Goal: Task Accomplishment & Management: Manage account settings

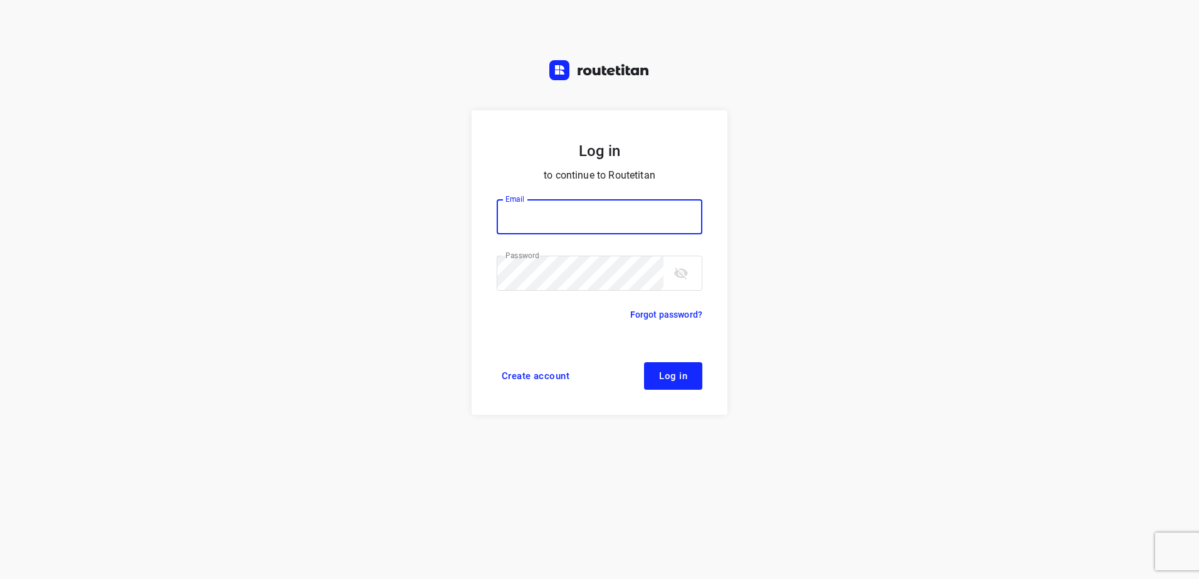
type input "[EMAIL_ADDRESS][DOMAIN_NAME]"
click at [673, 385] on button "Log in" at bounding box center [673, 376] width 58 height 28
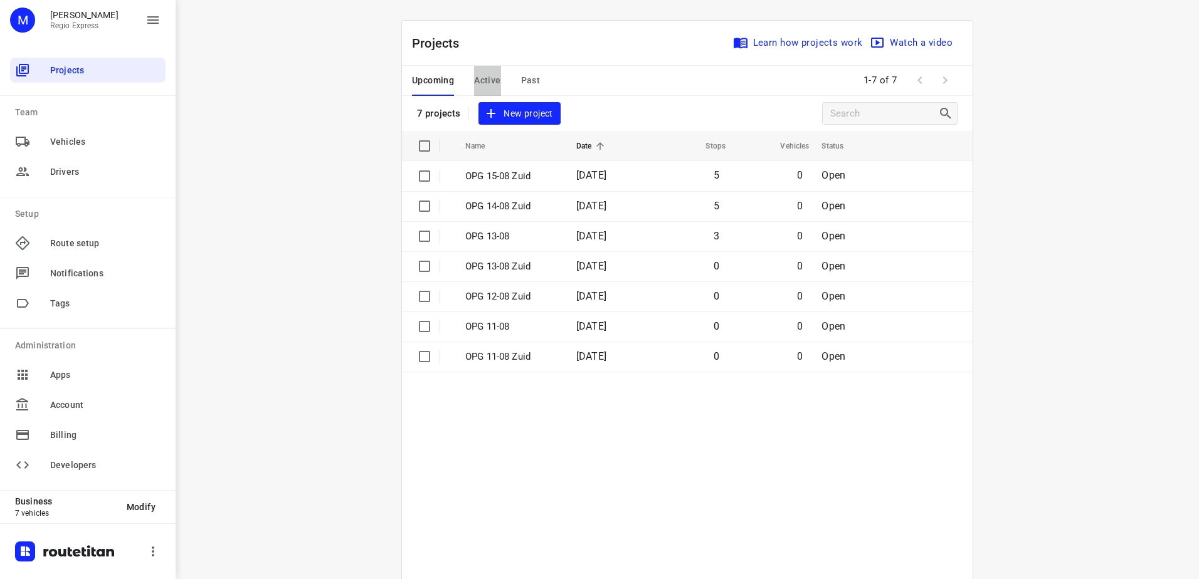
click at [481, 80] on span "Active" at bounding box center [487, 81] width 26 height 16
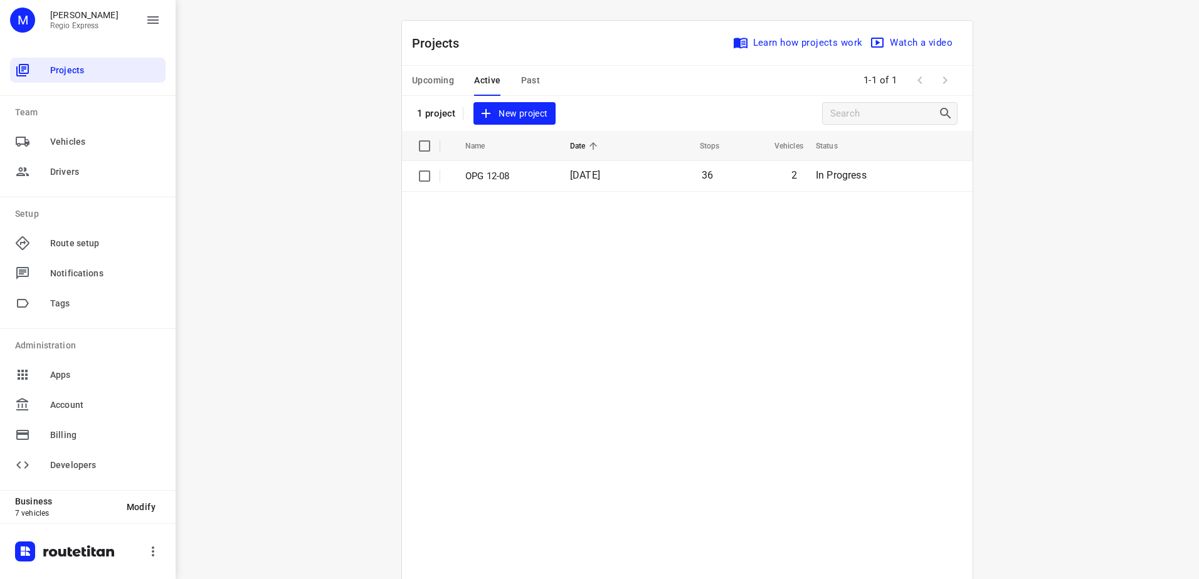
click at [495, 79] on span "Active" at bounding box center [487, 81] width 26 height 16
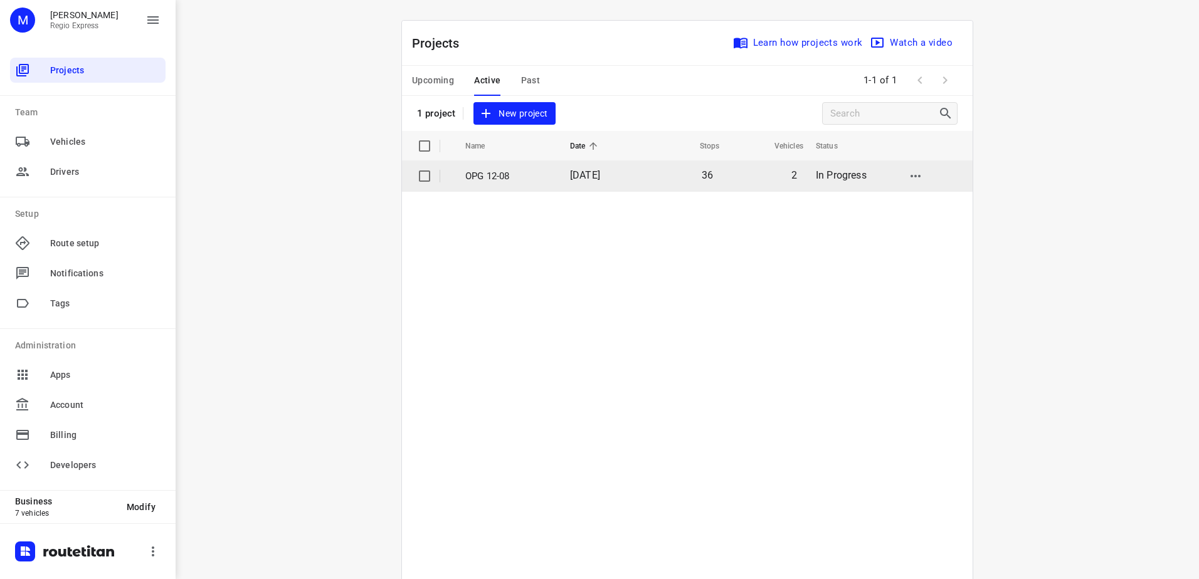
click at [508, 177] on p "OPG 12-08" at bounding box center [508, 176] width 86 height 14
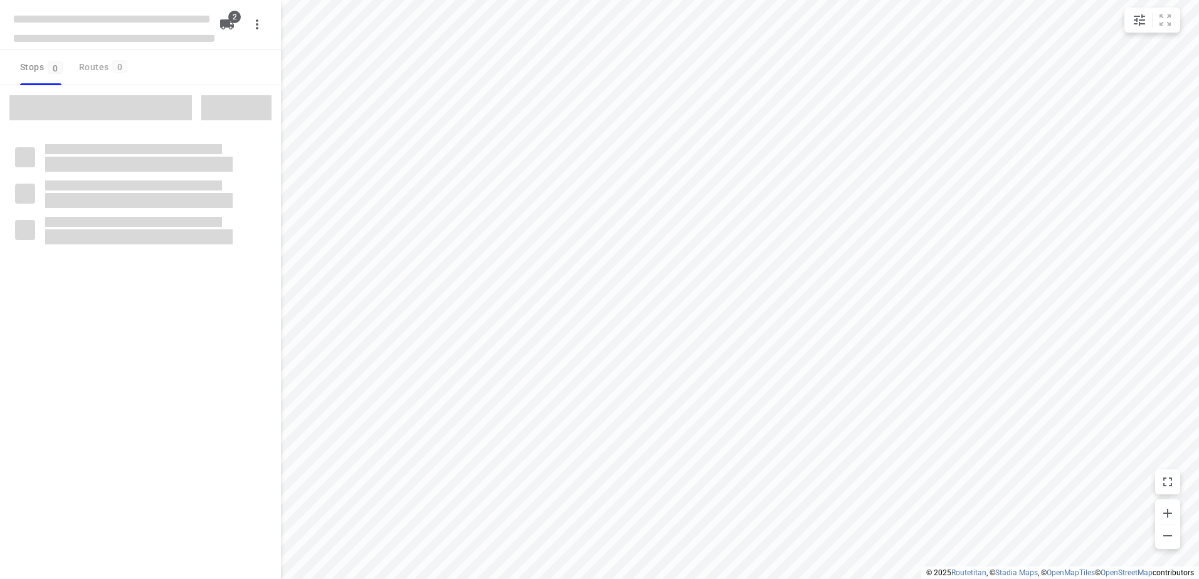
type input "distance"
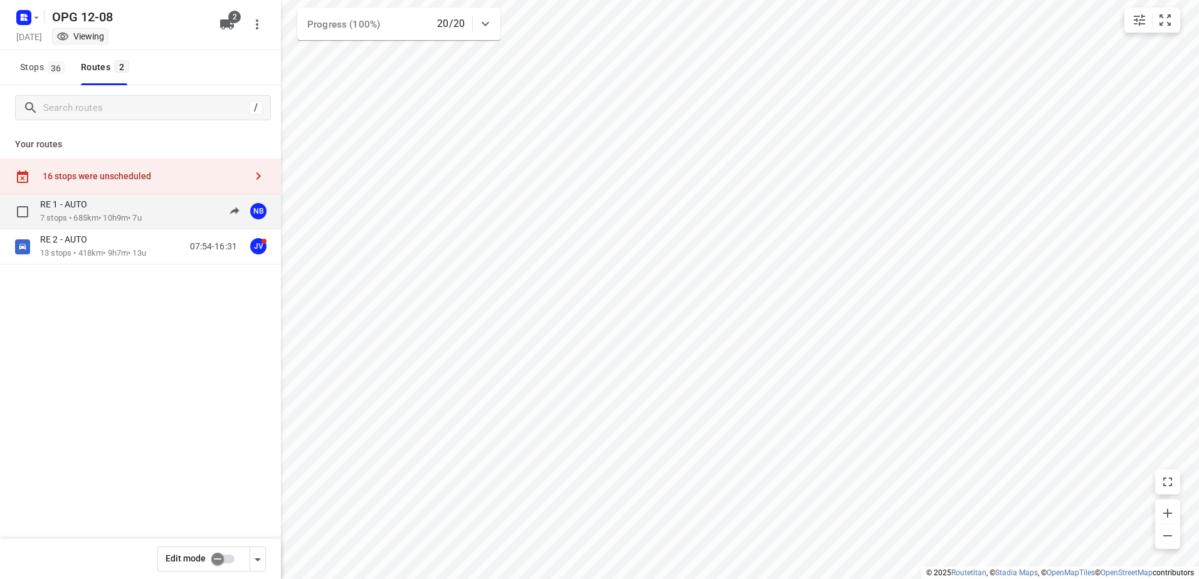
click at [141, 210] on div "RE 1 - AUTO" at bounding box center [91, 206] width 102 height 14
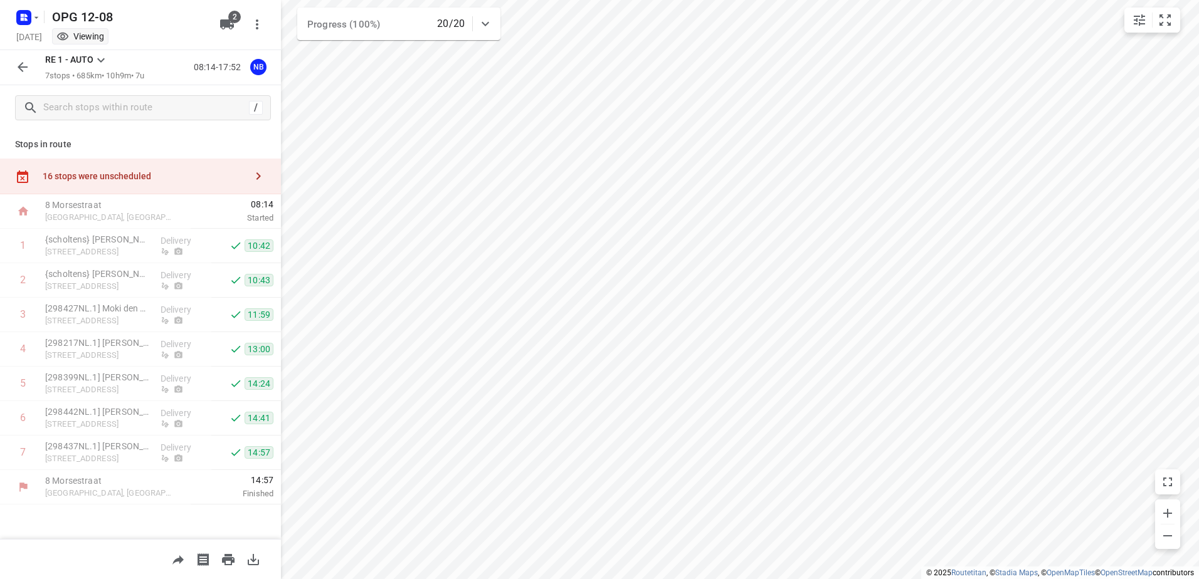
click at [102, 59] on icon at bounding box center [100, 60] width 15 height 15
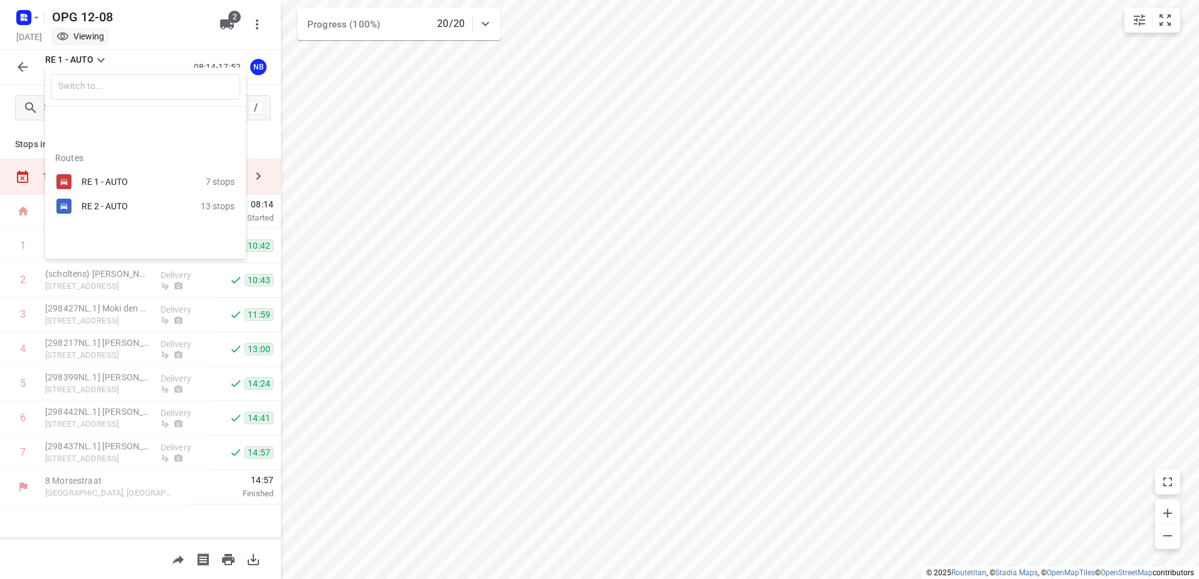
click at [102, 200] on div "RE 2 - AUTO" at bounding box center [140, 206] width 119 height 15
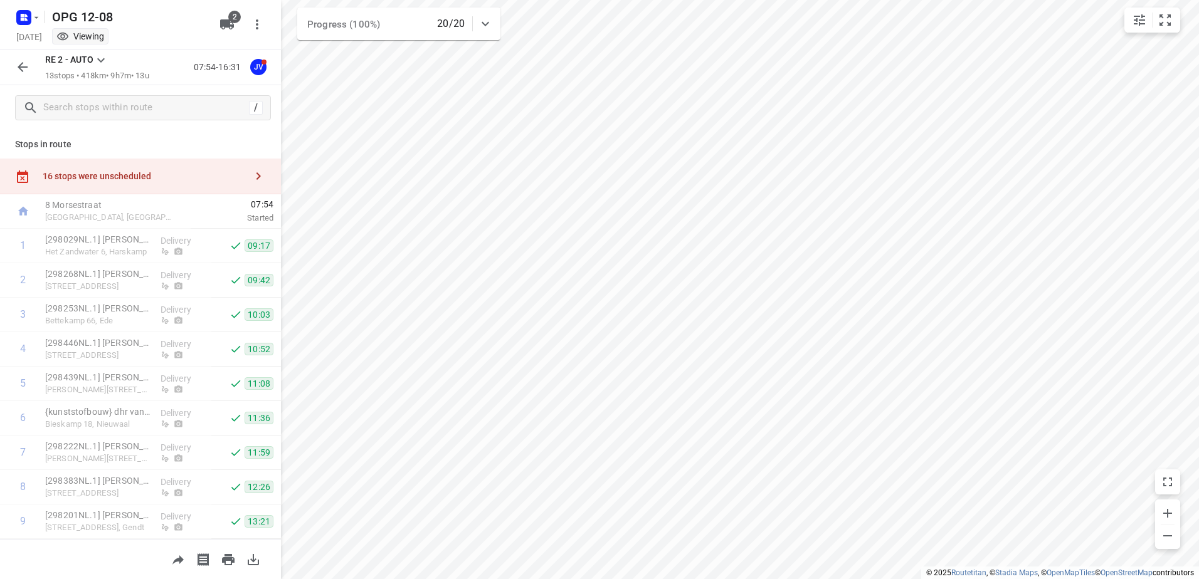
click at [251, 177] on icon "button" at bounding box center [258, 176] width 15 height 15
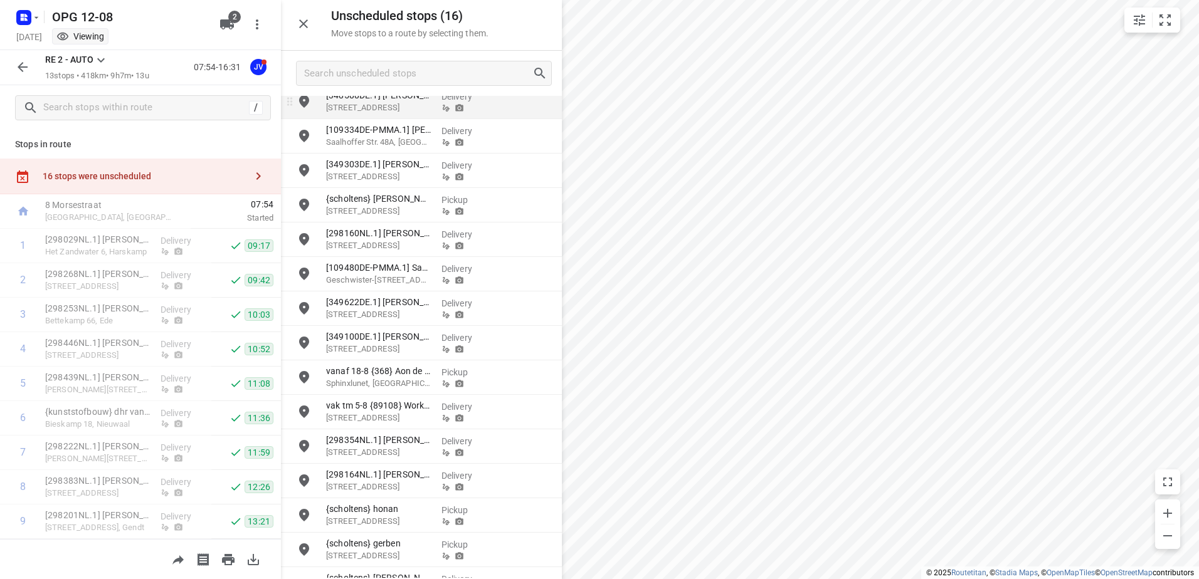
scroll to position [63, 0]
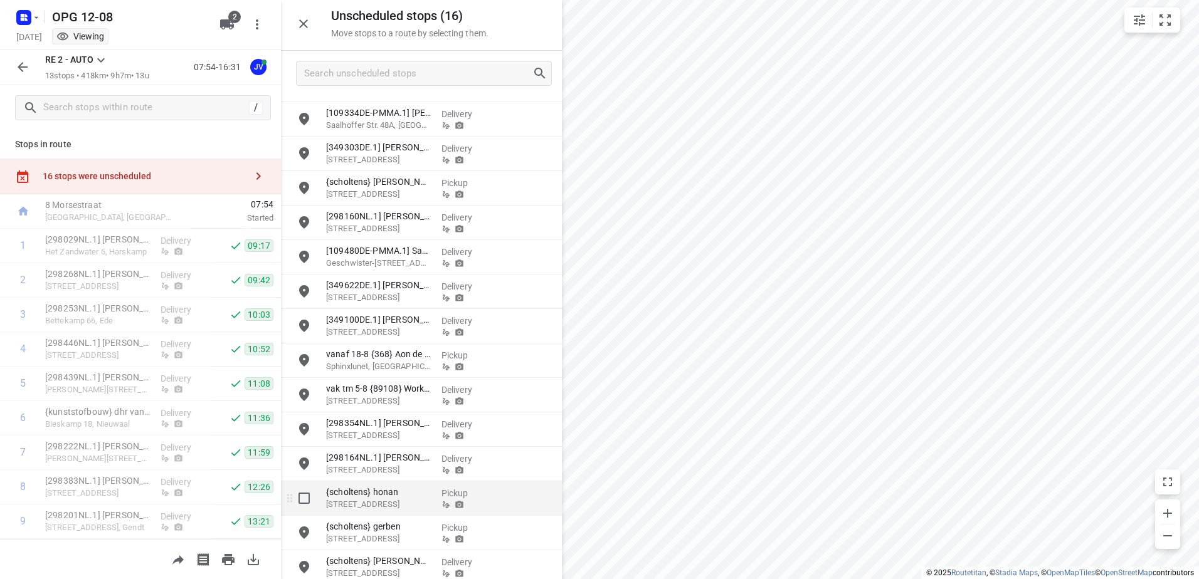
click at [392, 499] on p "Hoofdweg 103, Blijham" at bounding box center [378, 504] width 105 height 13
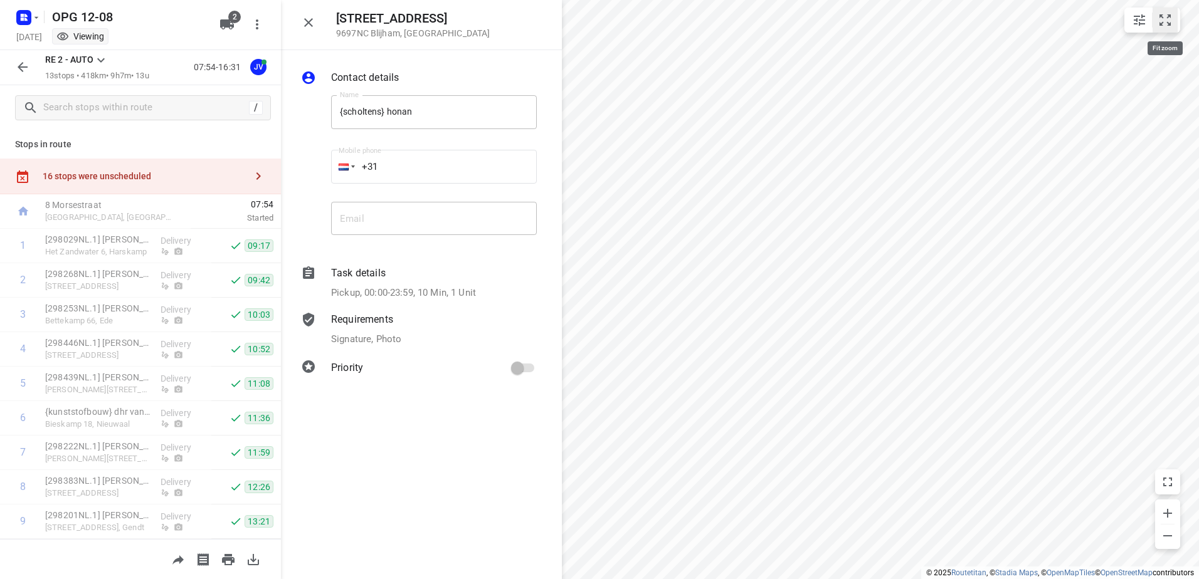
click at [1168, 17] on icon "small contained button group" at bounding box center [1164, 19] width 11 height 11
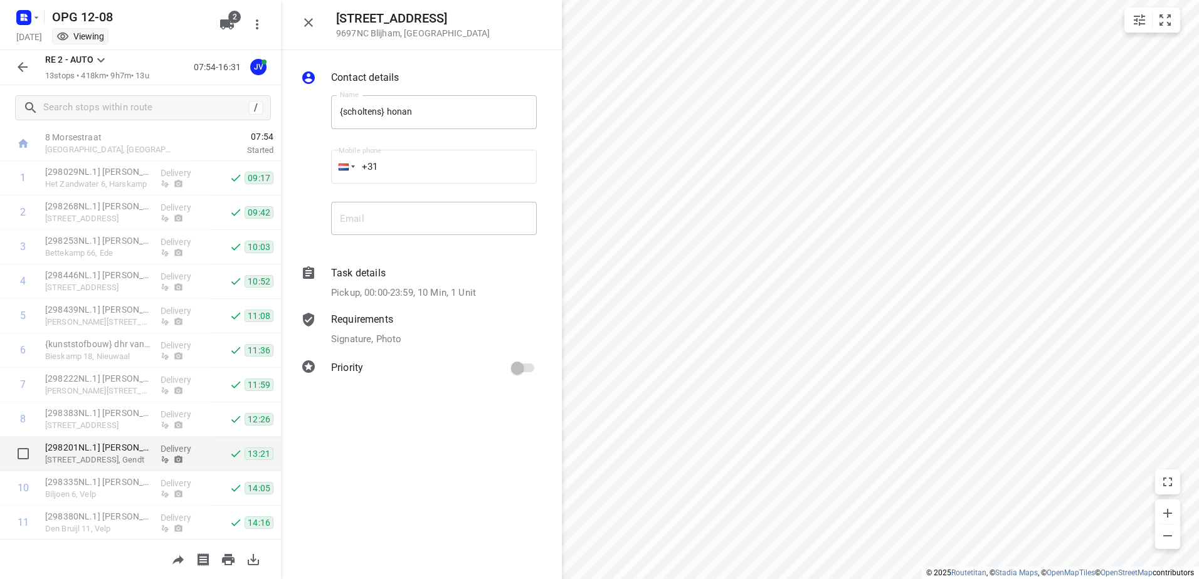
scroll to position [0, 0]
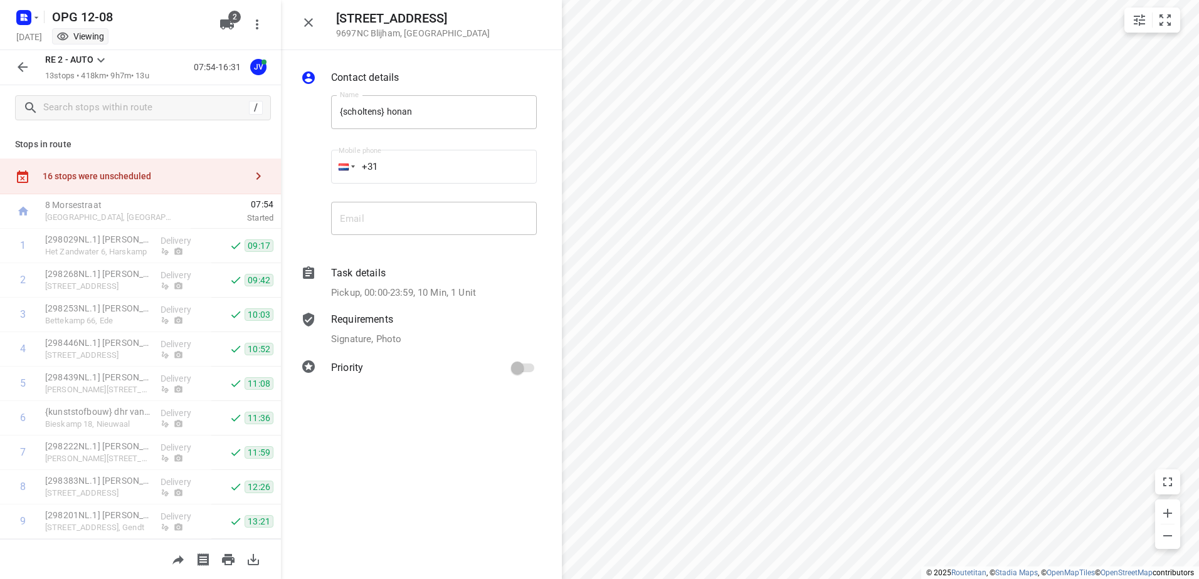
click at [431, 458] on div "Contact details Name {scholtens} honan Name Mobile phone +31 ​ Email Email Task…" at bounding box center [421, 314] width 281 height 529
click at [98, 58] on icon at bounding box center [100, 60] width 15 height 15
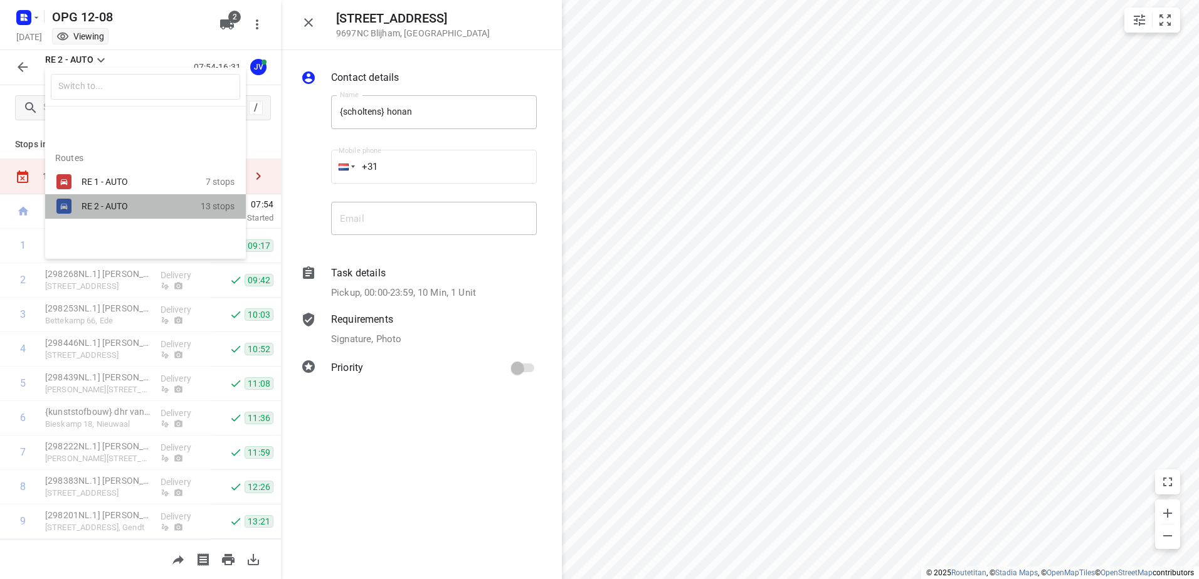
click at [91, 208] on div "RE 2 - AUTO" at bounding box center [134, 206] width 107 height 10
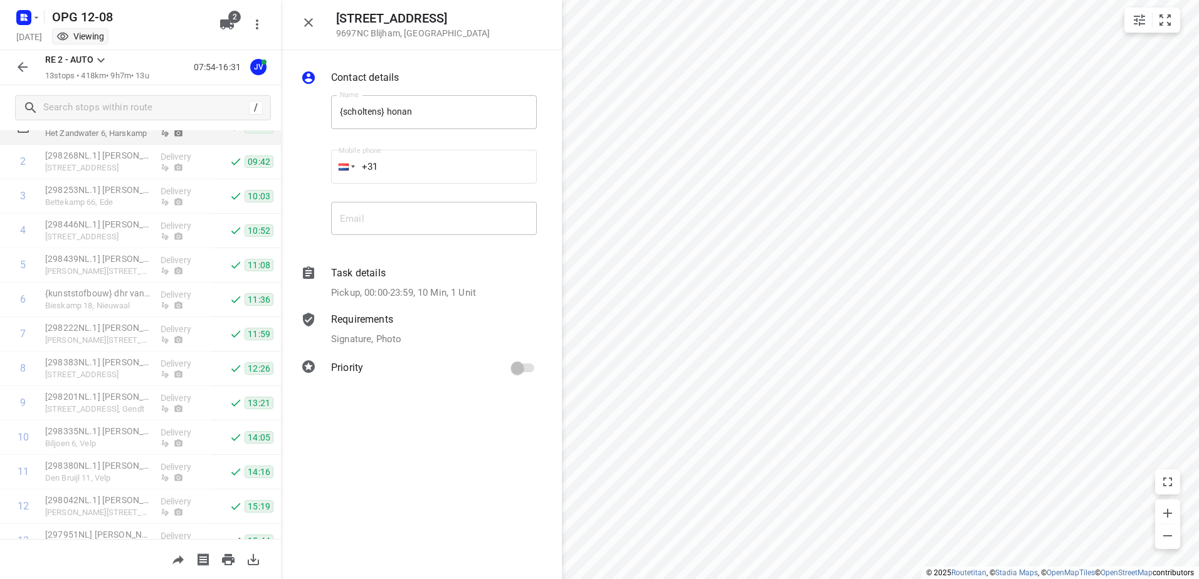
scroll to position [172, 0]
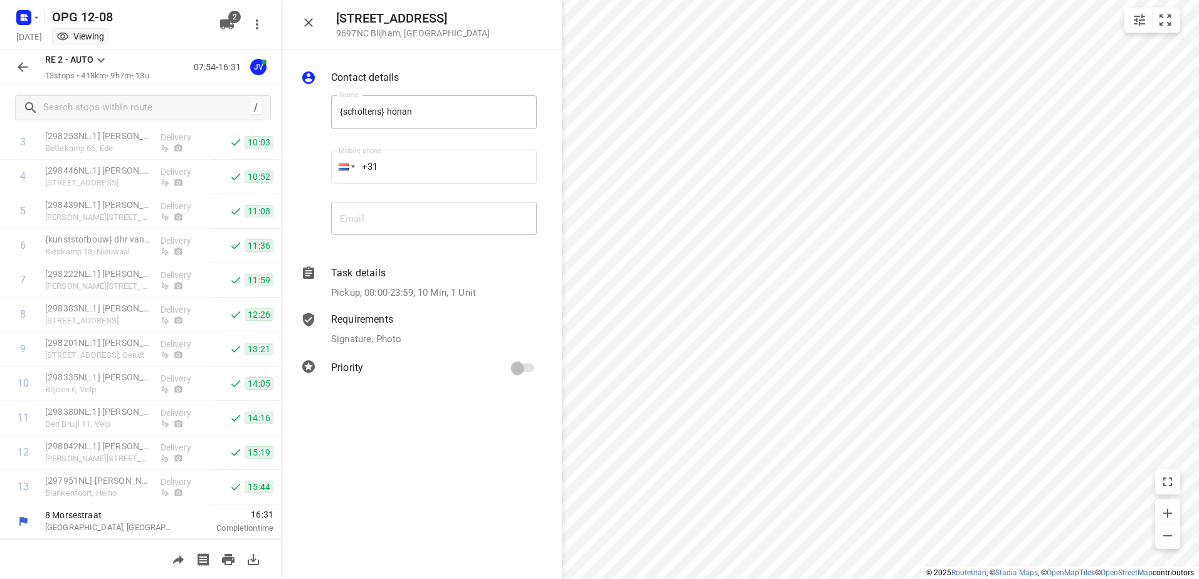
click at [96, 58] on icon at bounding box center [100, 60] width 15 height 15
click at [120, 174] on div "RE 1 - AUTO" at bounding box center [143, 181] width 124 height 15
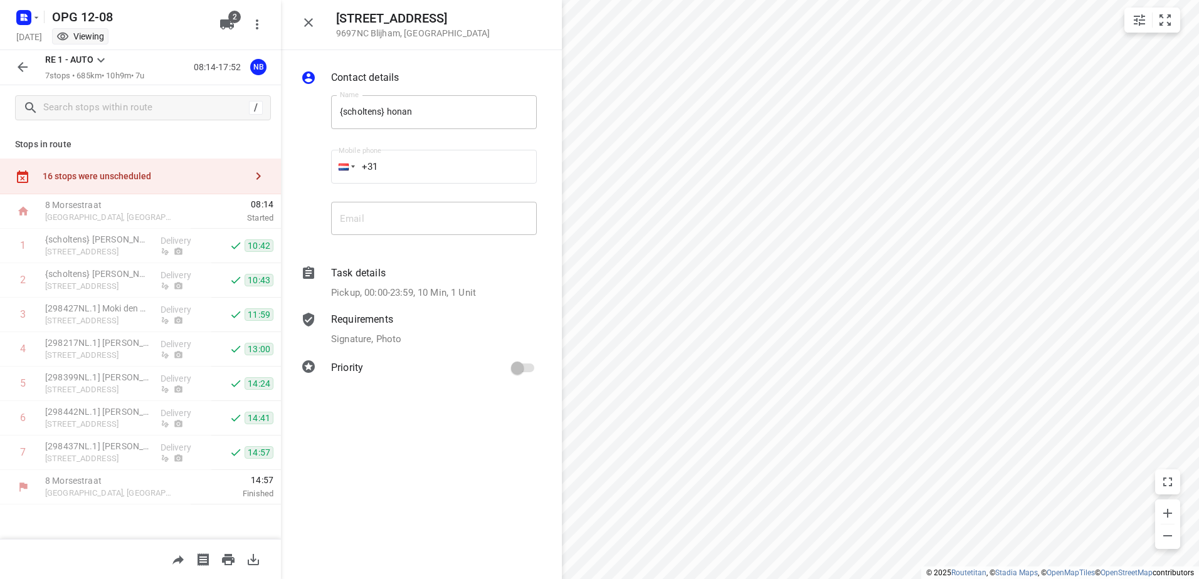
scroll to position [0, 0]
click at [257, 176] on icon "button" at bounding box center [258, 176] width 15 height 15
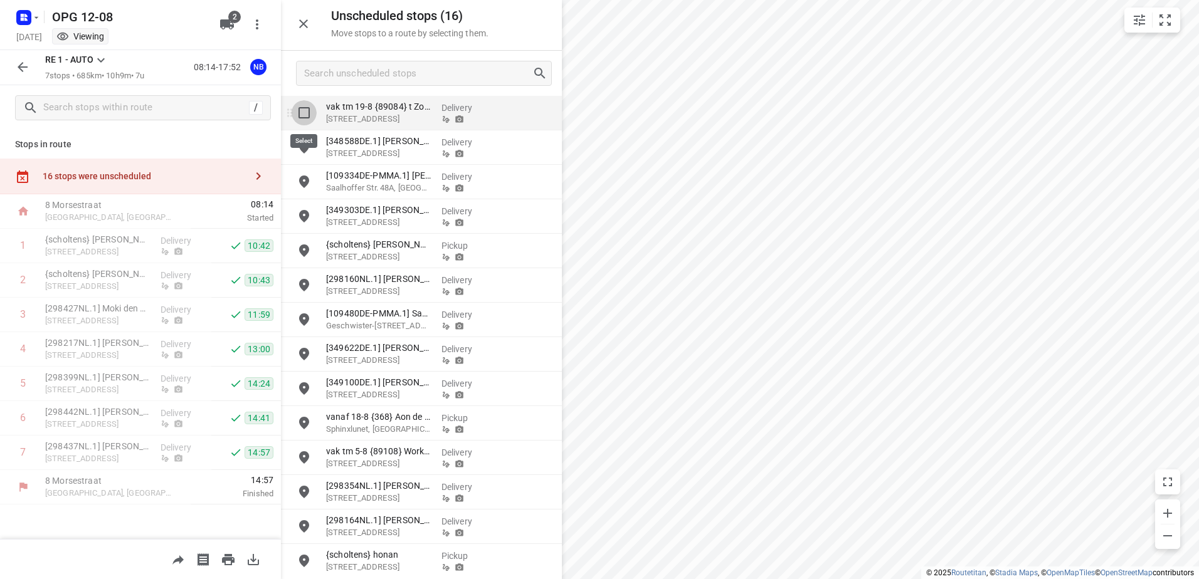
click at [304, 113] on input "grid" at bounding box center [303, 112] width 25 height 25
checkbox input "true"
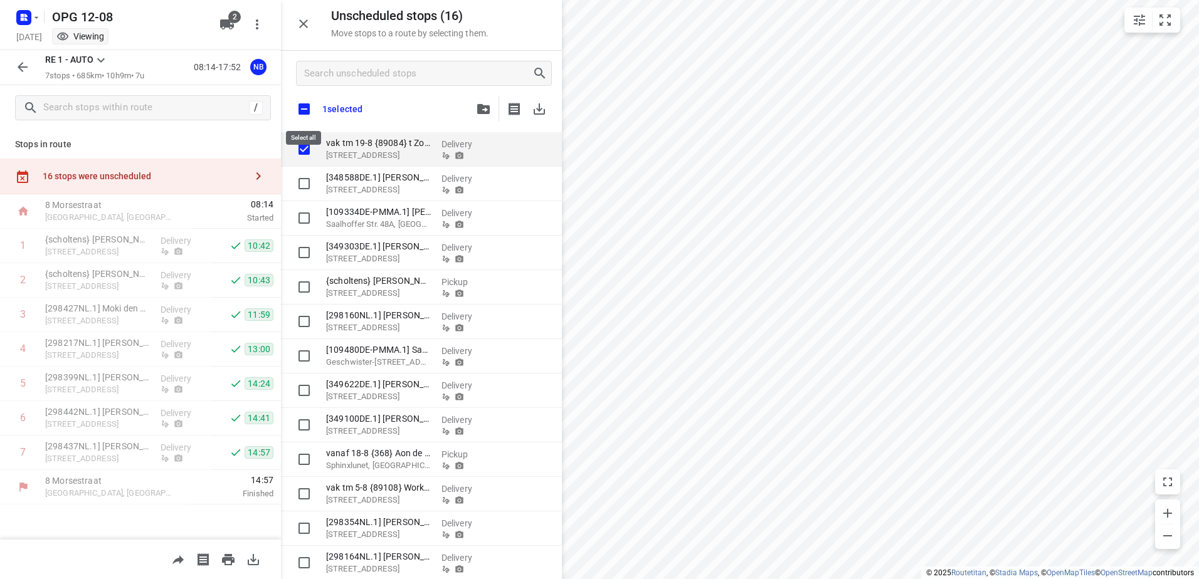
click at [303, 110] on input "checkbox" at bounding box center [304, 109] width 26 height 26
checkbox input "true"
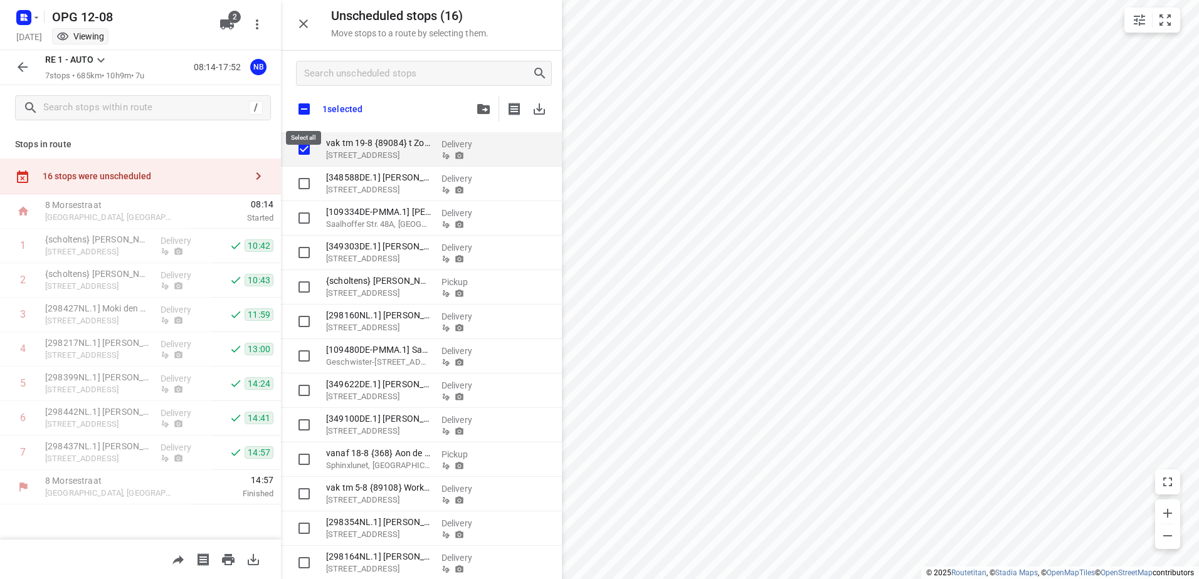
checkbox input "true"
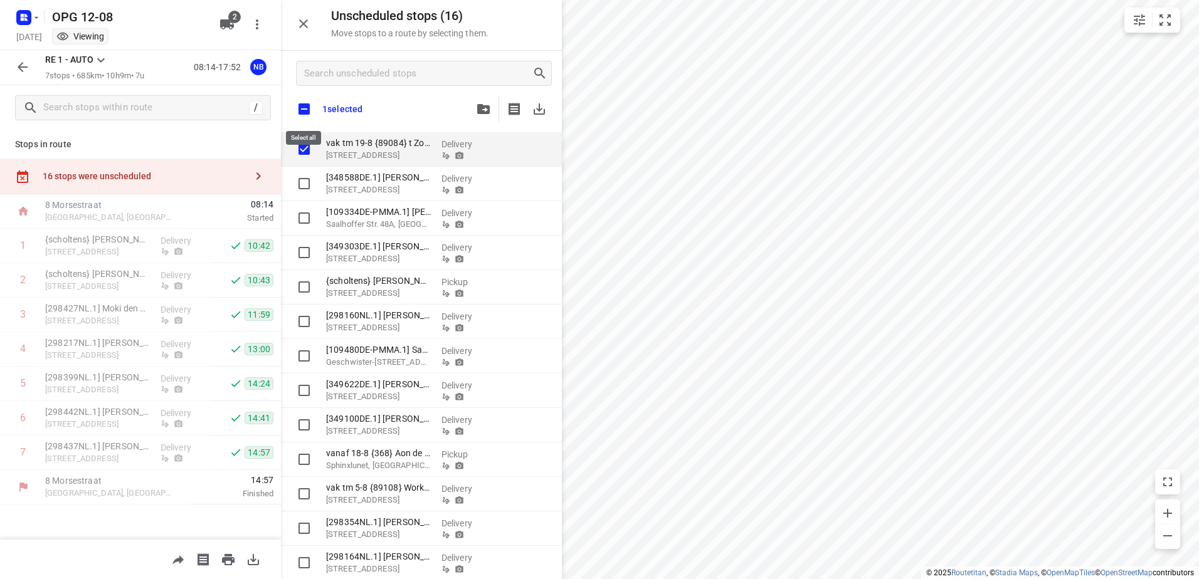
checkbox input "true"
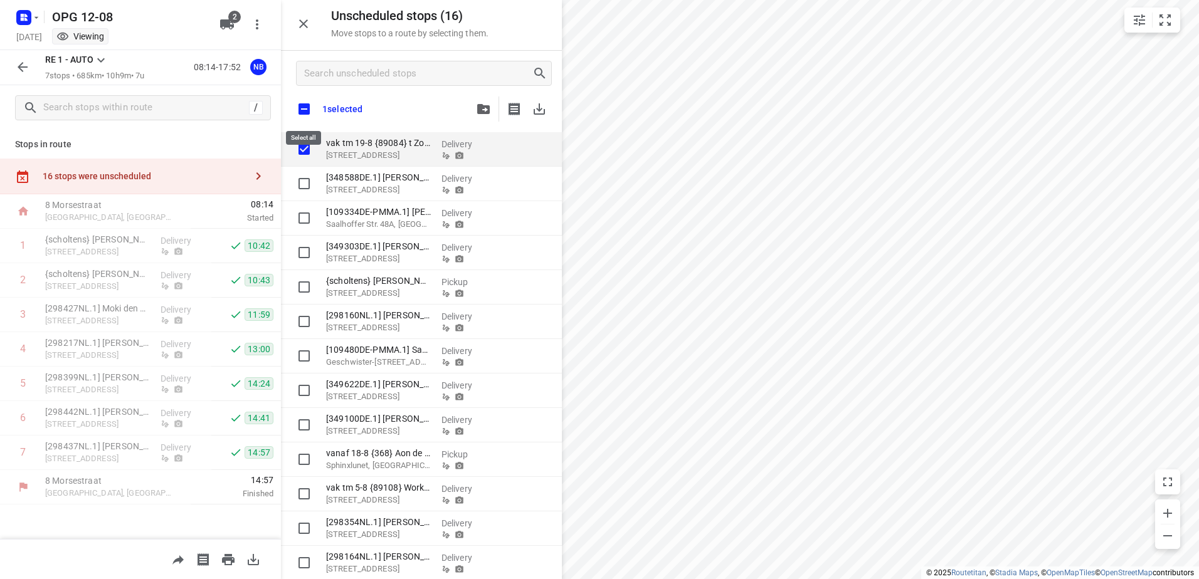
checkbox input "true"
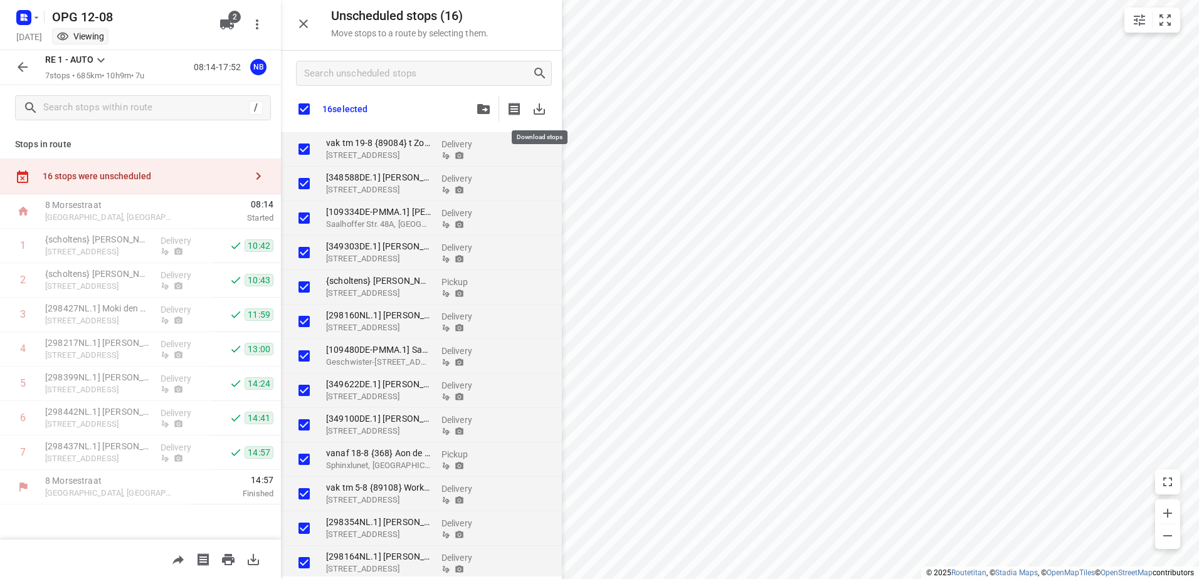
click at [535, 105] on icon "button" at bounding box center [539, 109] width 15 height 15
checkbox input "true"
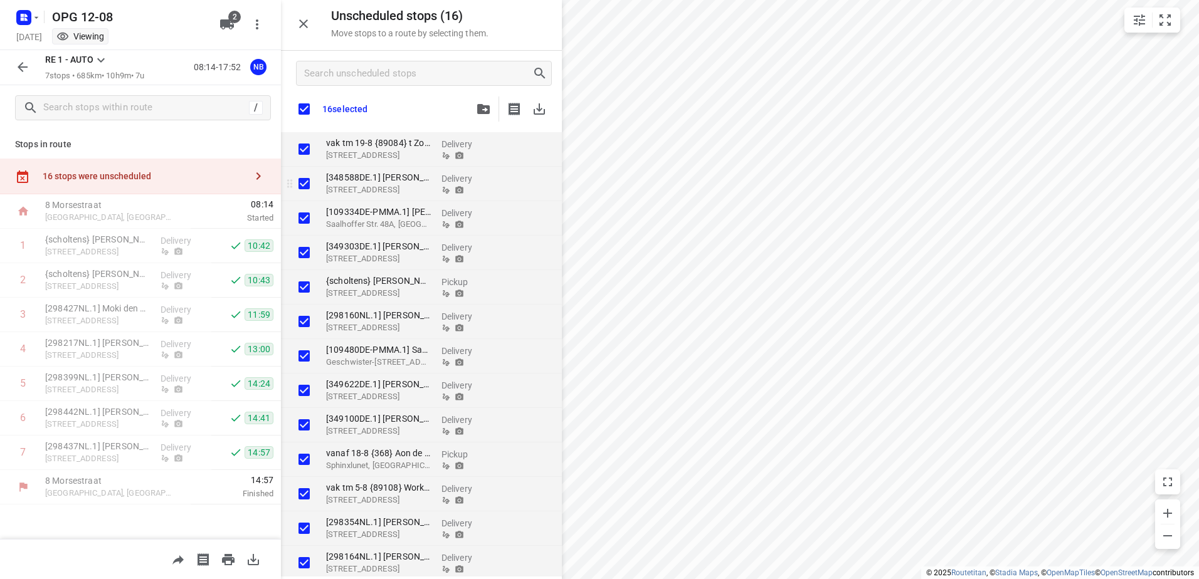
checkbox input "true"
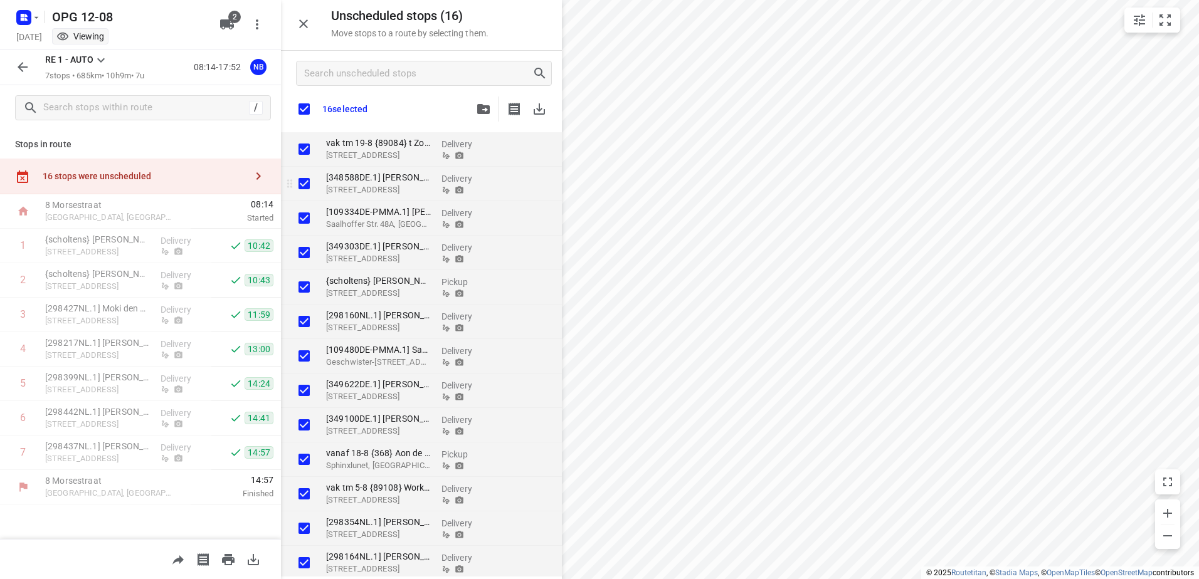
checkbox input "true"
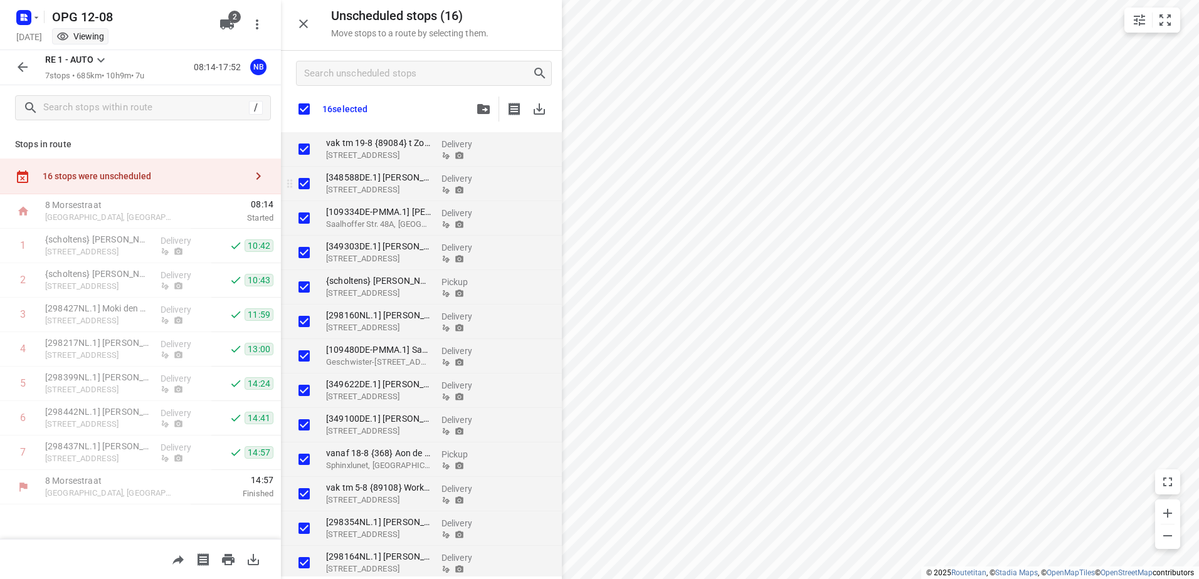
checkbox input "true"
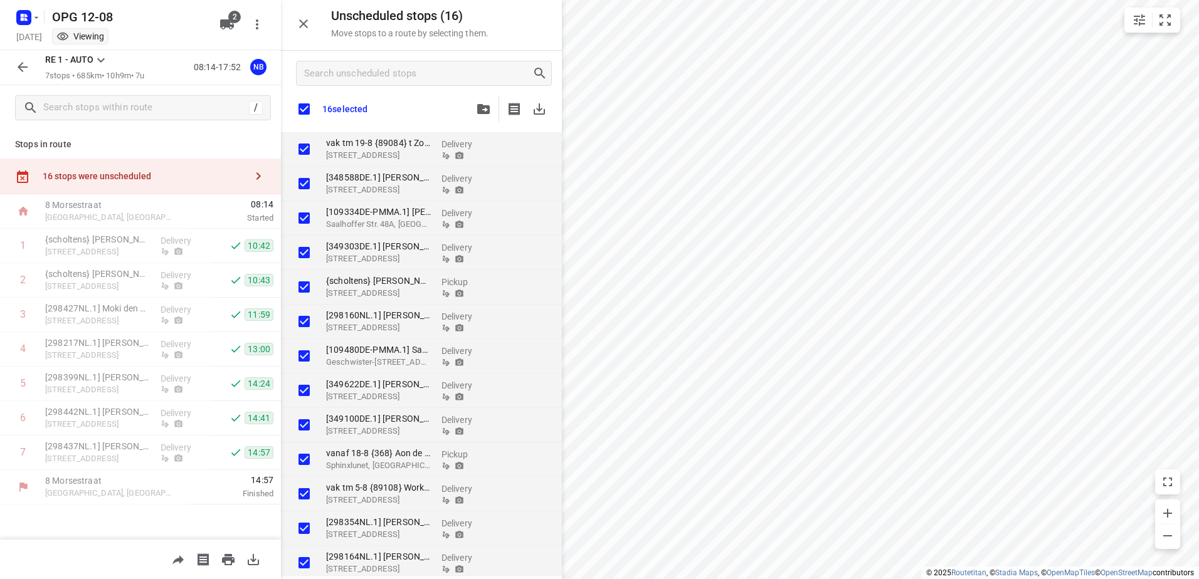
checkbox input "true"
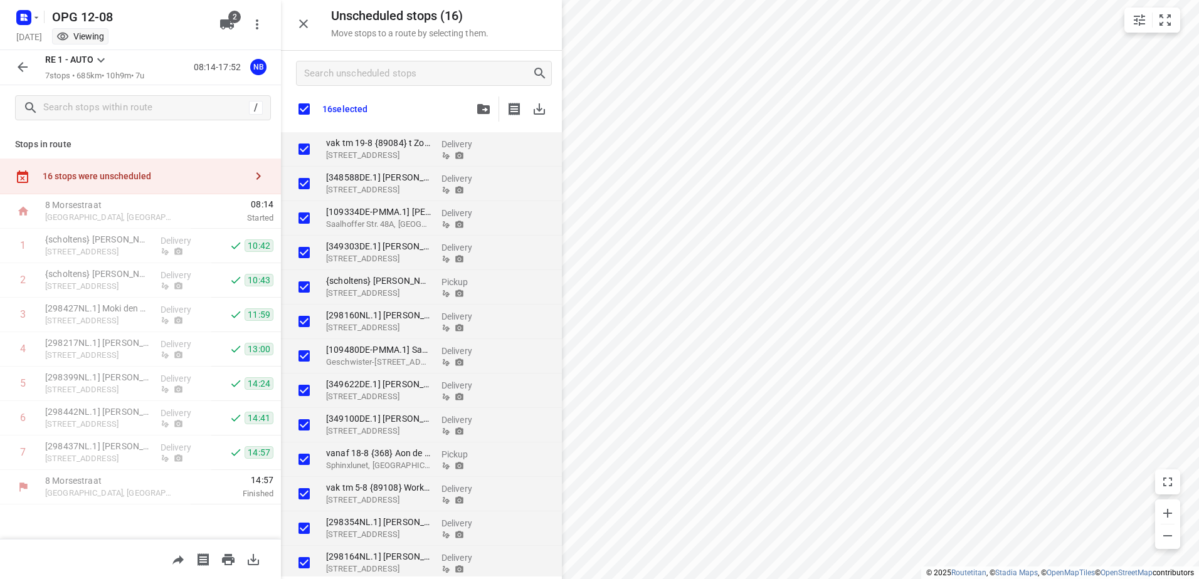
checkbox input "true"
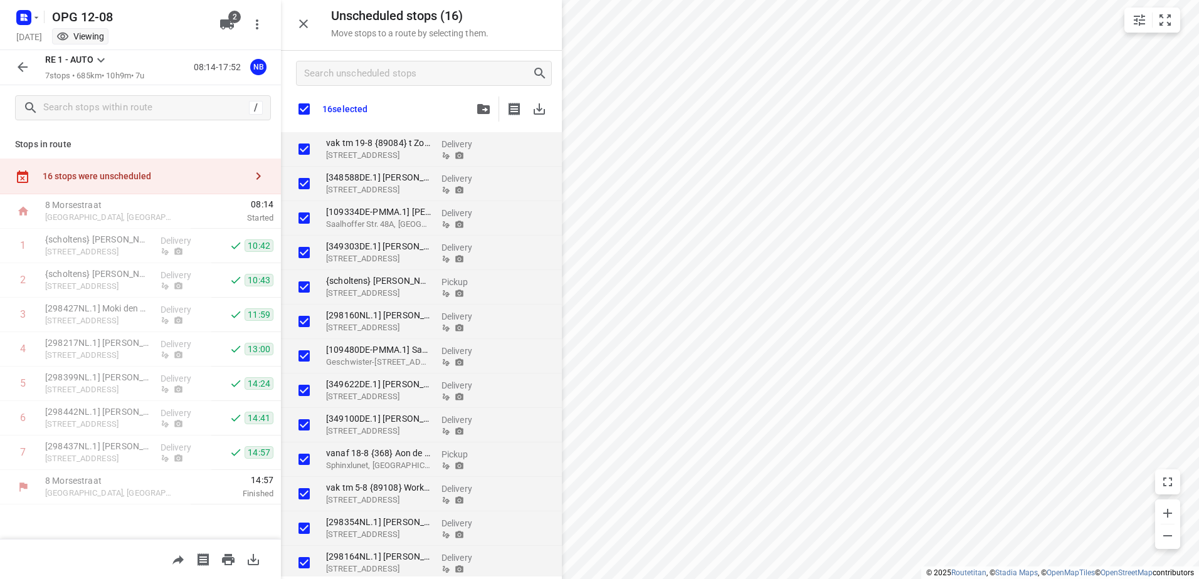
checkbox input "true"
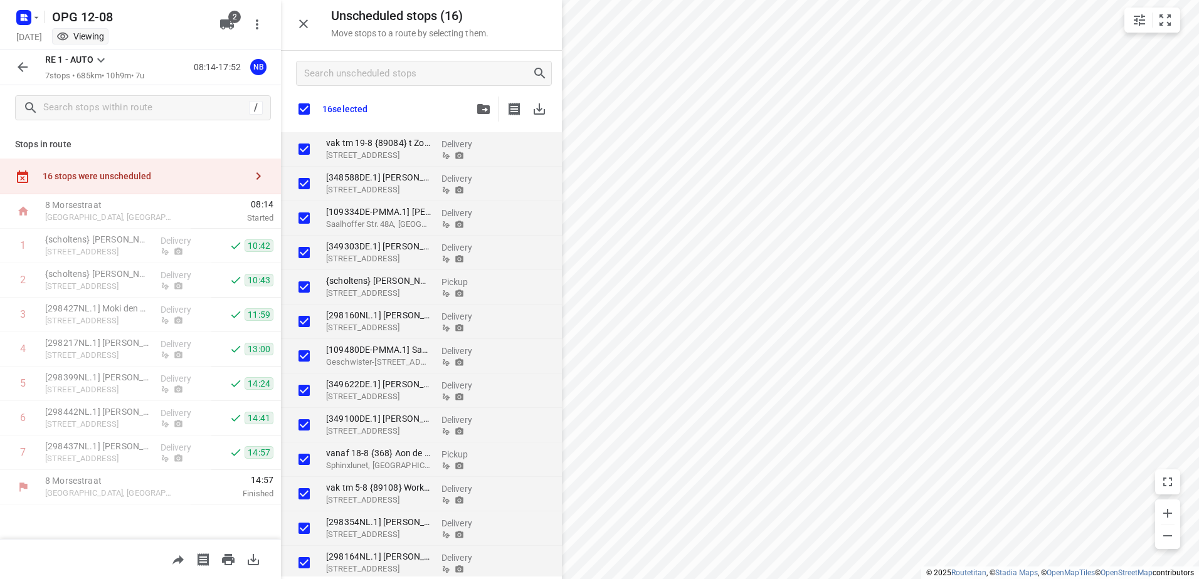
checkbox input "true"
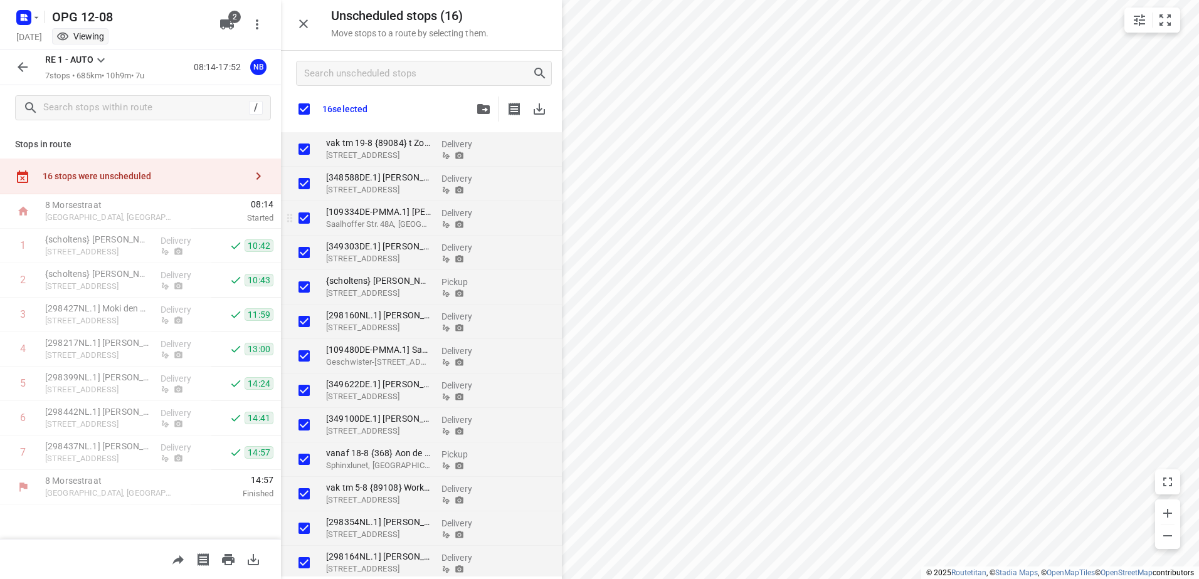
checkbox input "true"
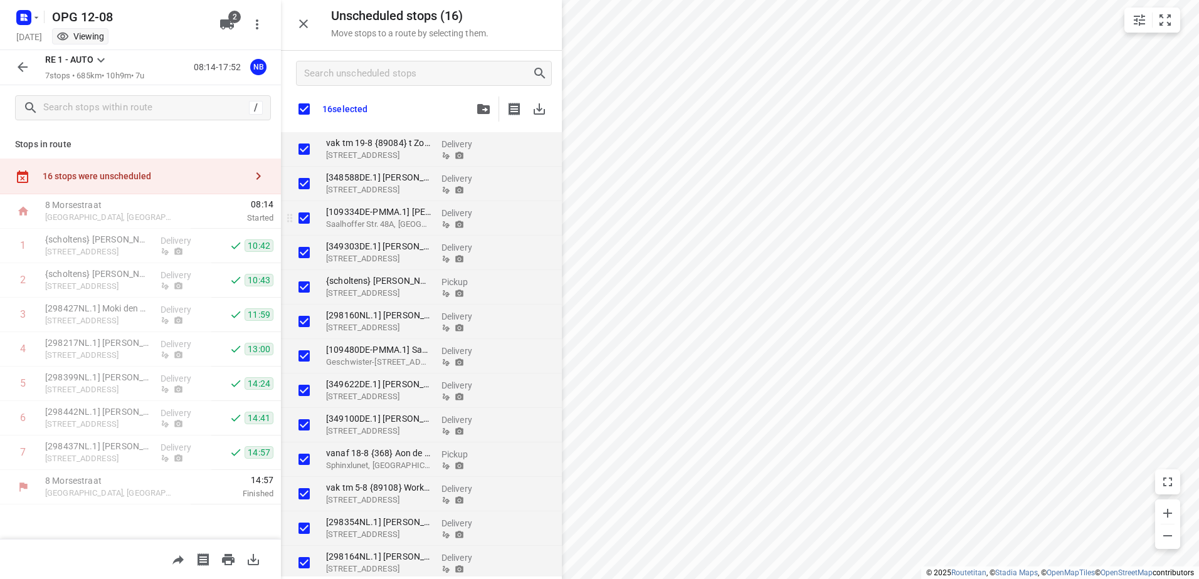
checkbox input "true"
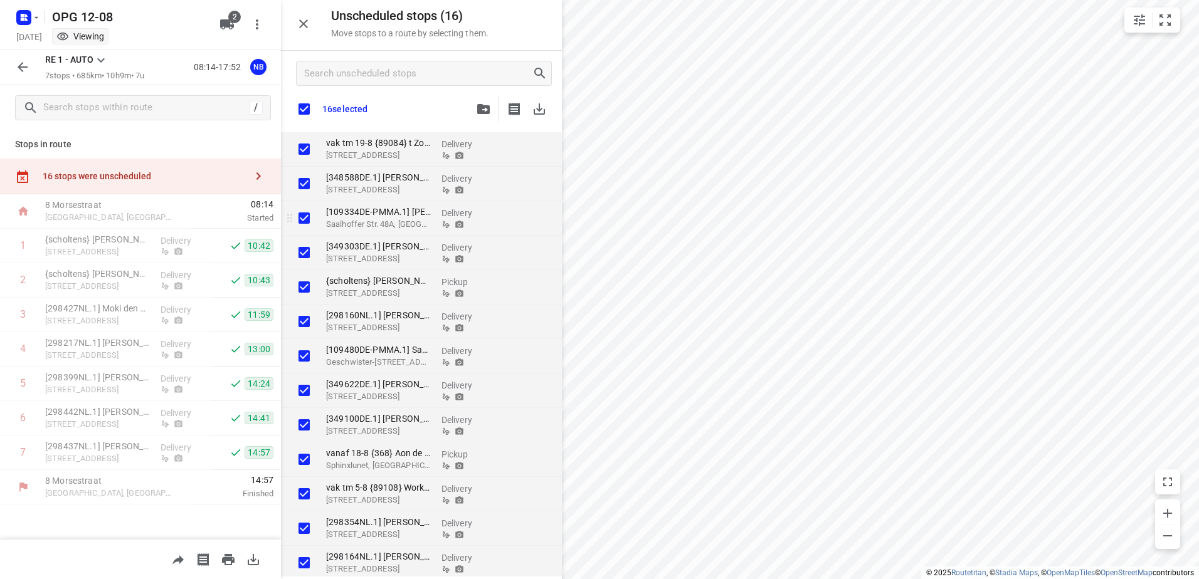
checkbox input "true"
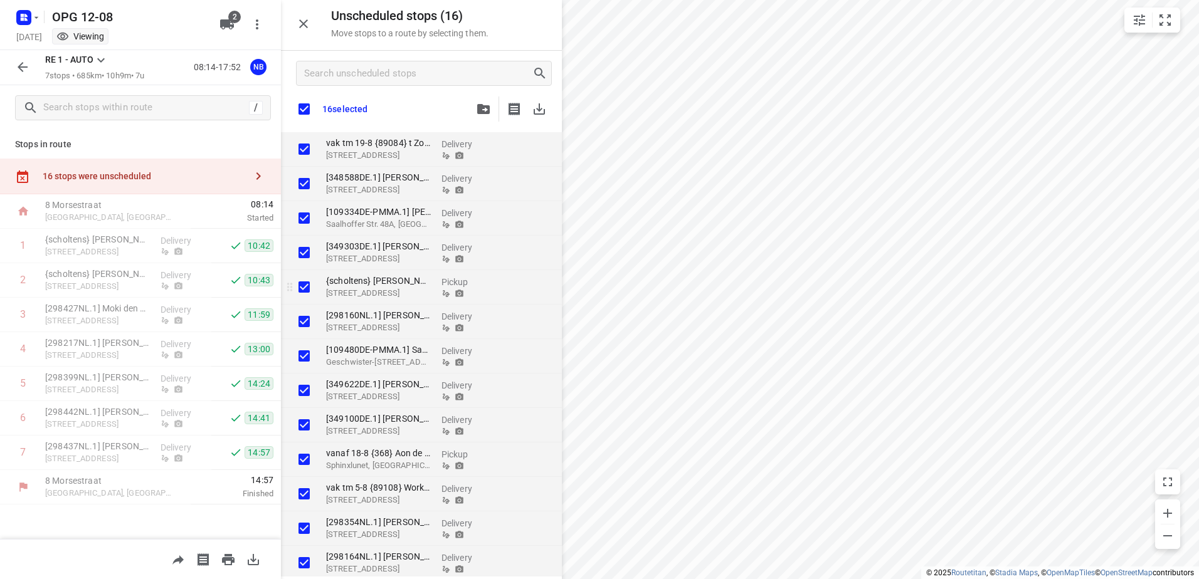
checkbox input "true"
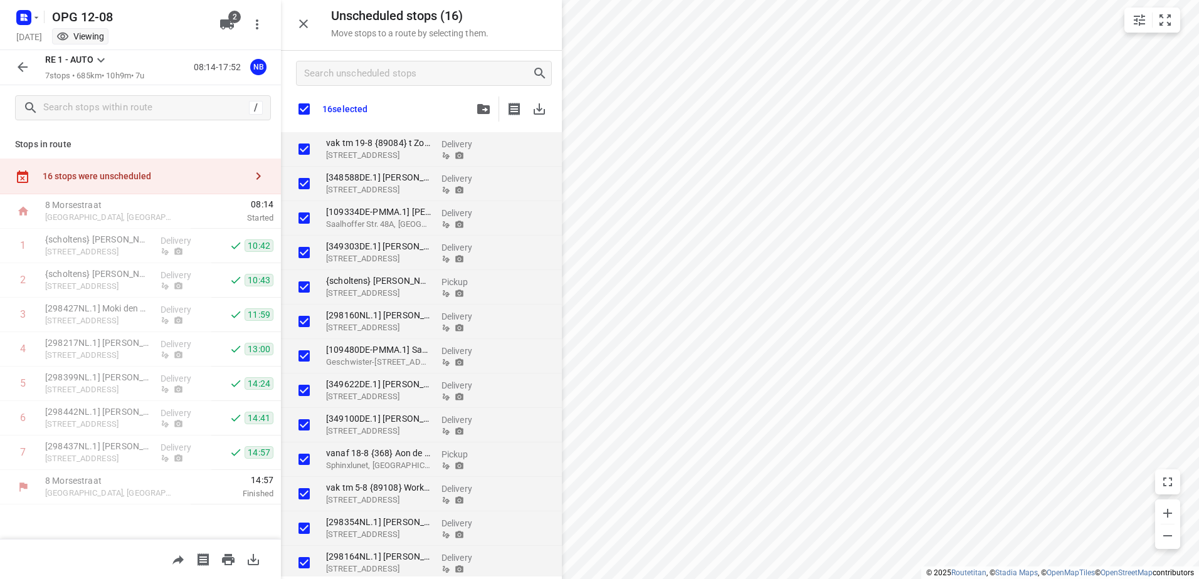
checkbox input "true"
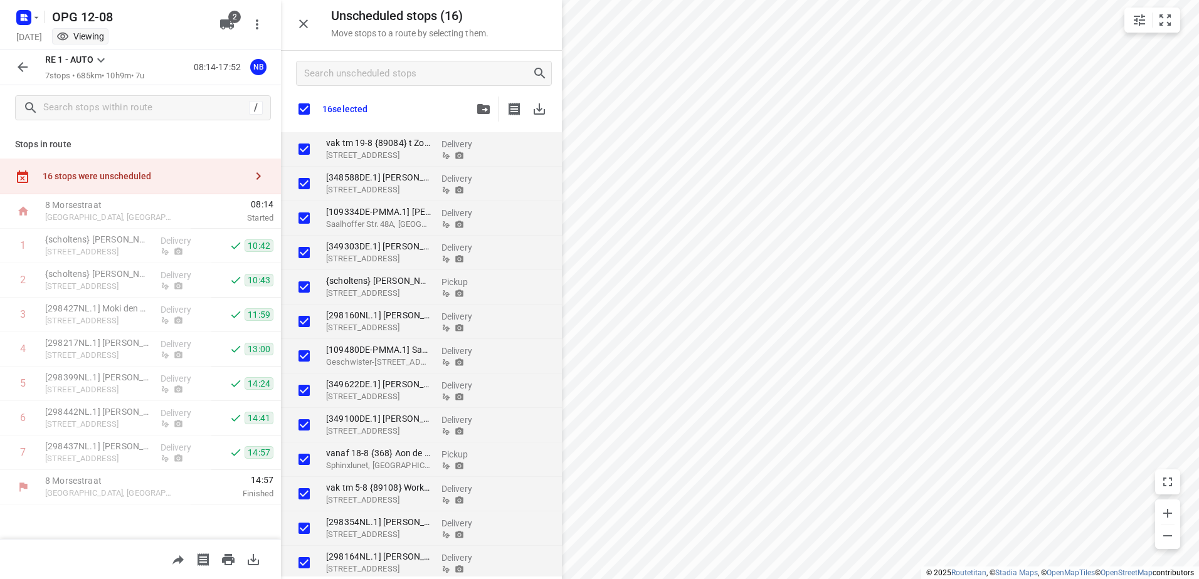
checkbox input "true"
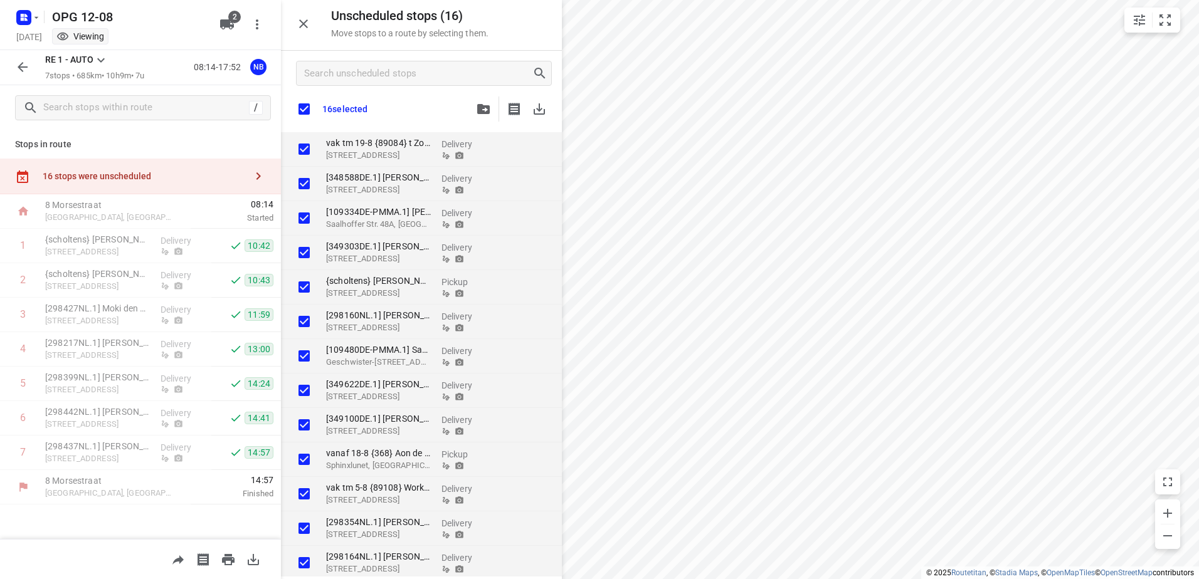
checkbox input "true"
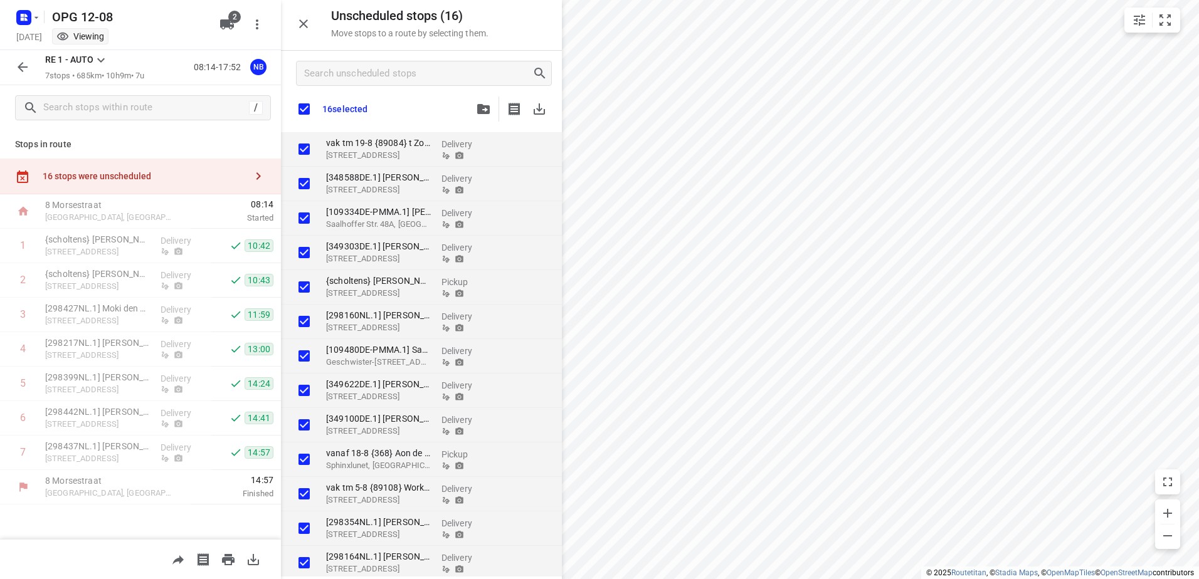
checkbox input "true"
click at [29, 68] on icon "button" at bounding box center [22, 67] width 15 height 15
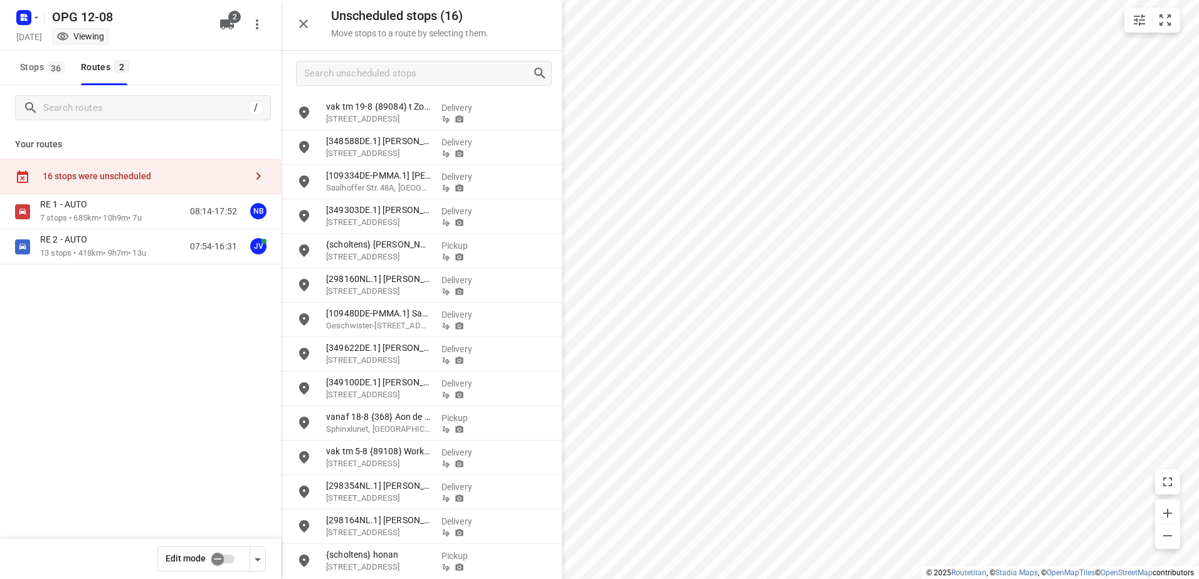
click at [231, 559] on input "checkbox" at bounding box center [217, 559] width 71 height 24
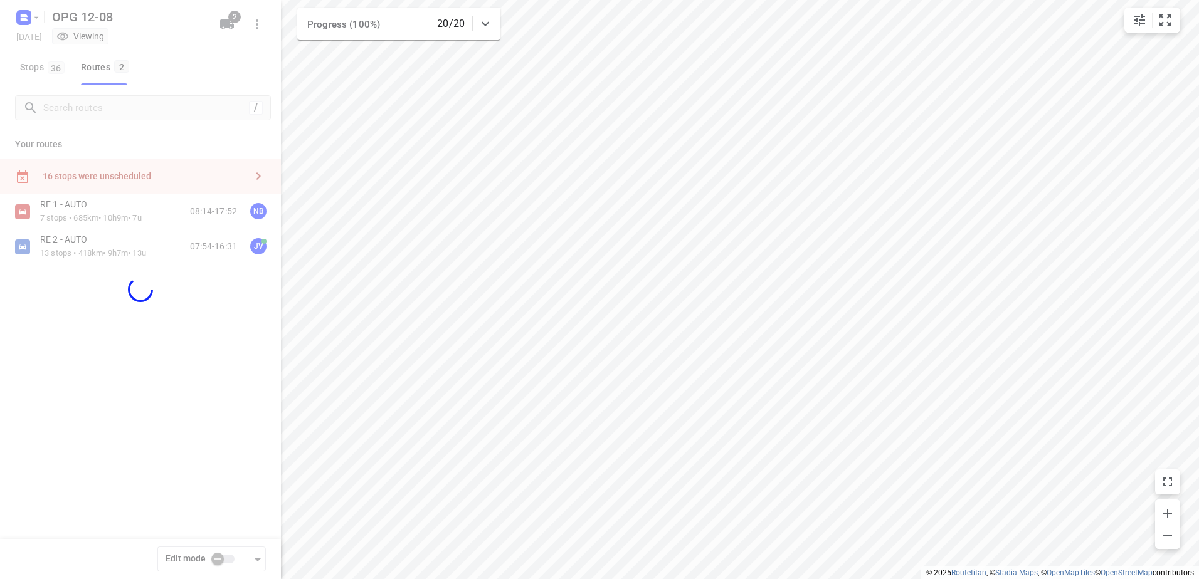
checkbox input "true"
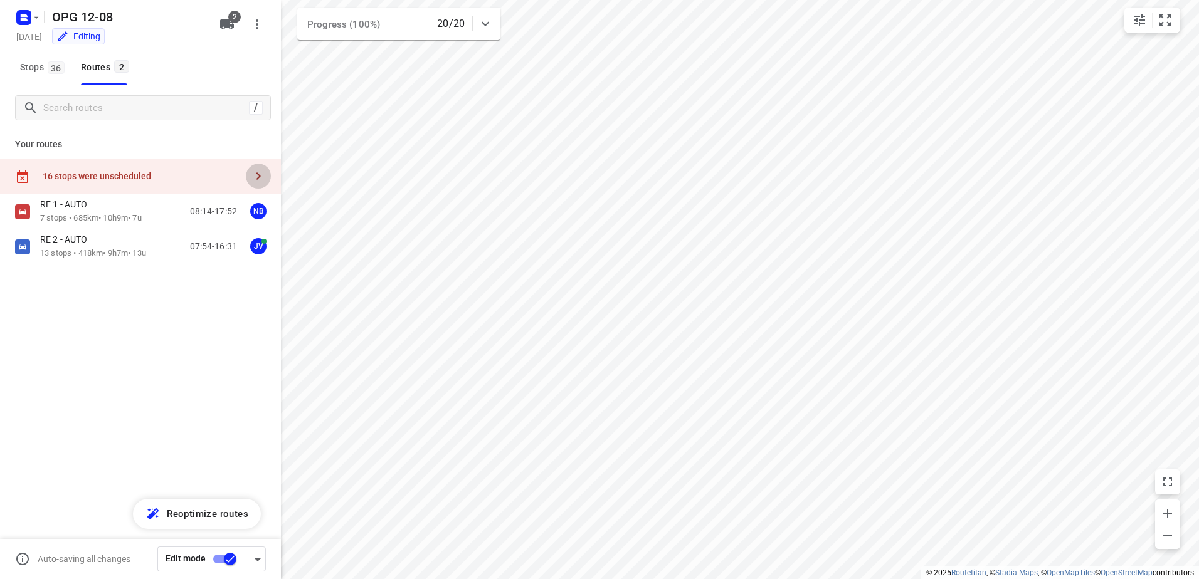
click at [260, 177] on icon "button" at bounding box center [258, 176] width 4 height 8
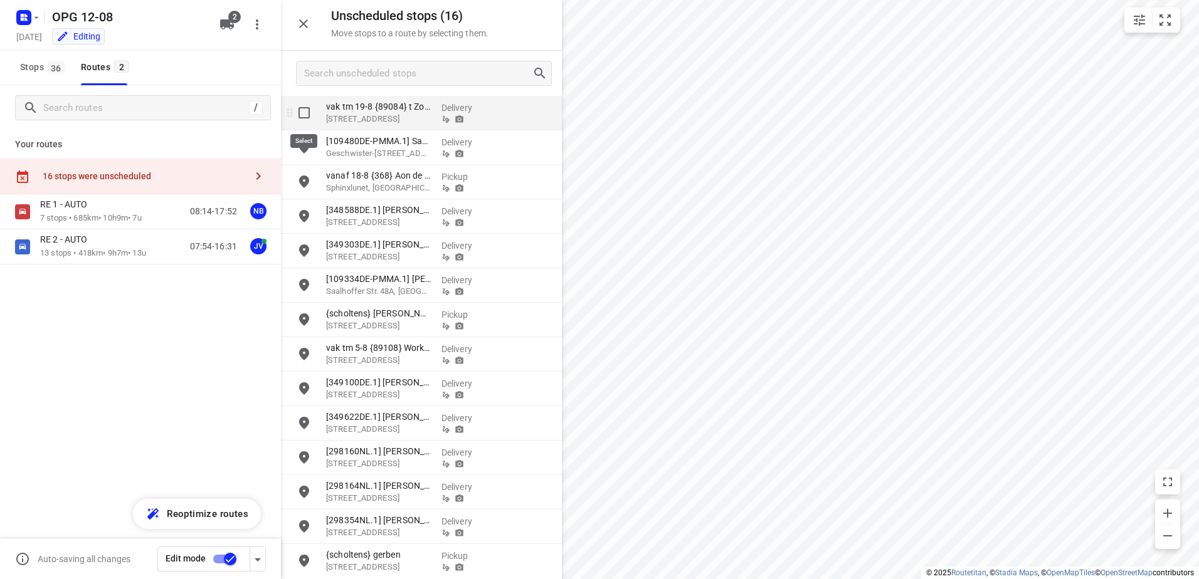
click at [305, 120] on input "grid" at bounding box center [303, 112] width 25 height 25
checkbox input "true"
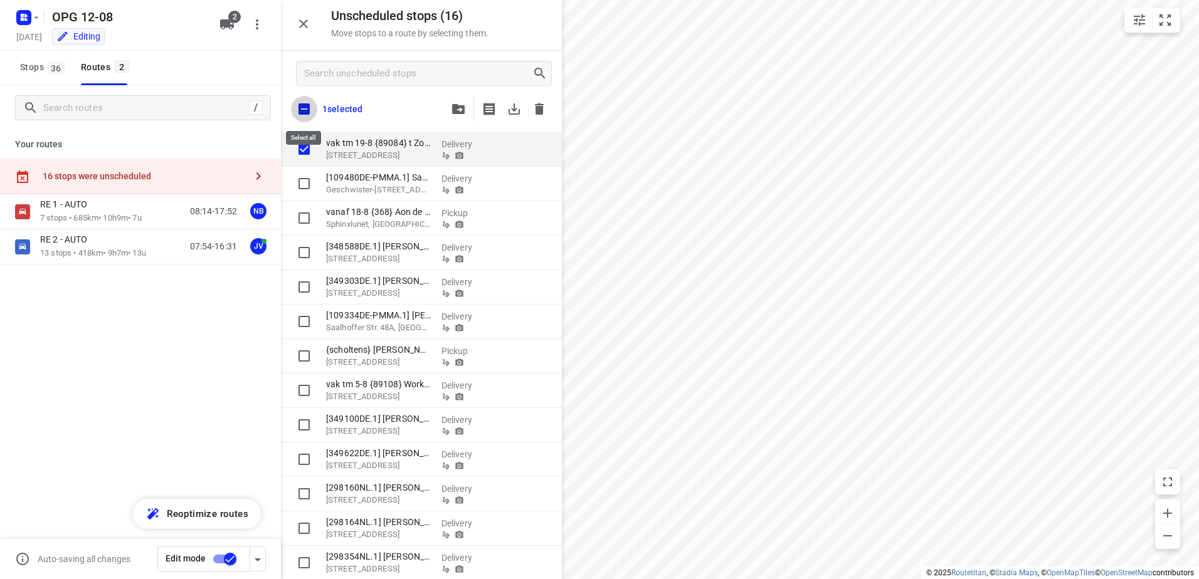
click at [308, 102] on input "checkbox" at bounding box center [304, 109] width 26 height 26
checkbox input "true"
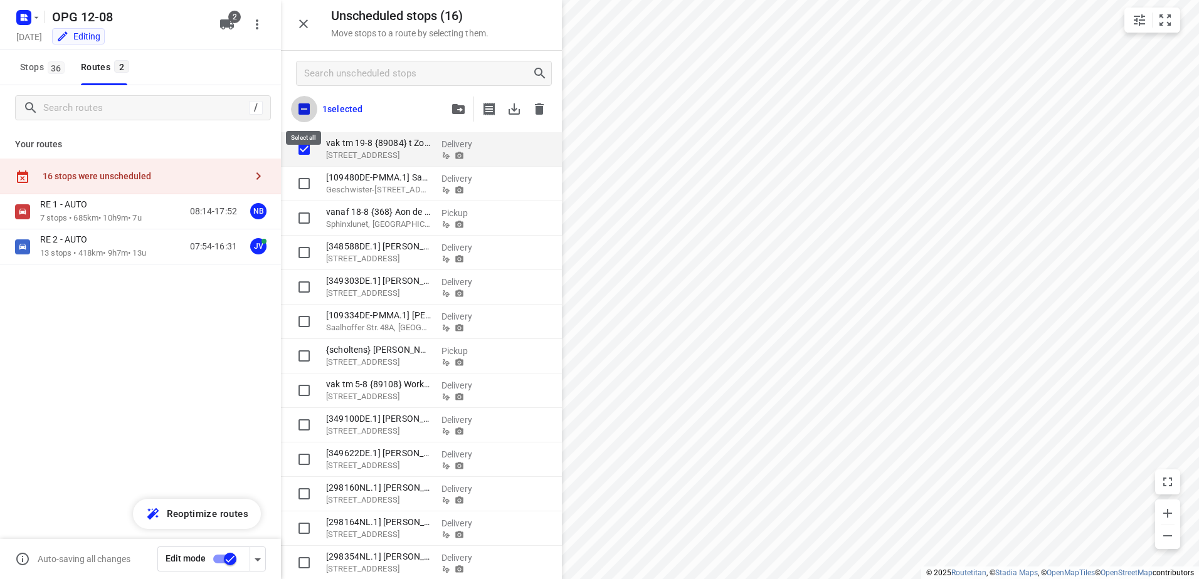
checkbox input "true"
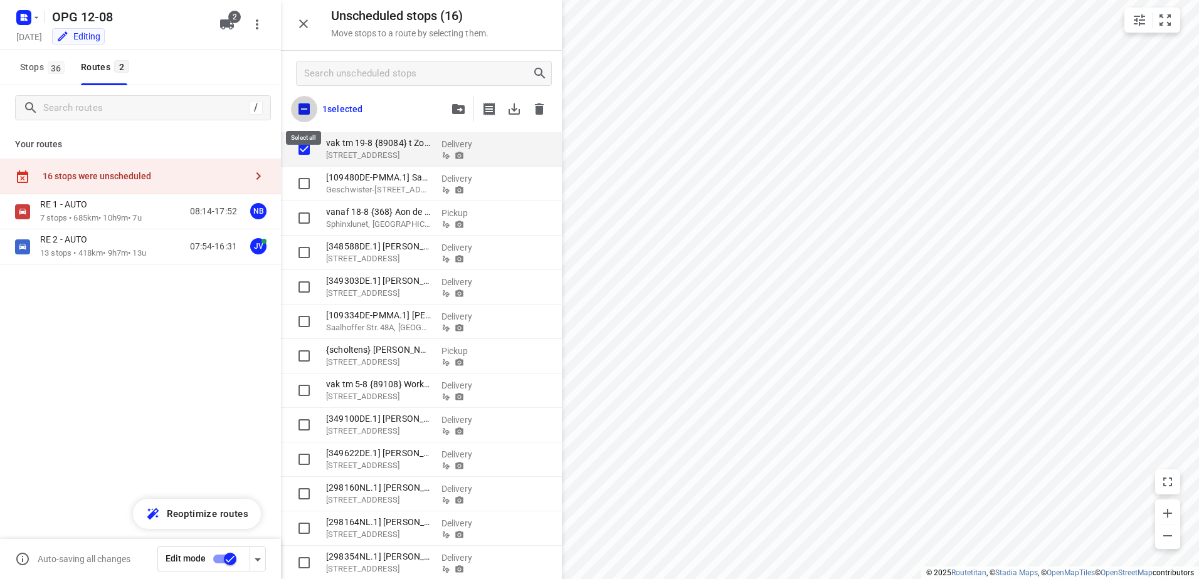
checkbox input "true"
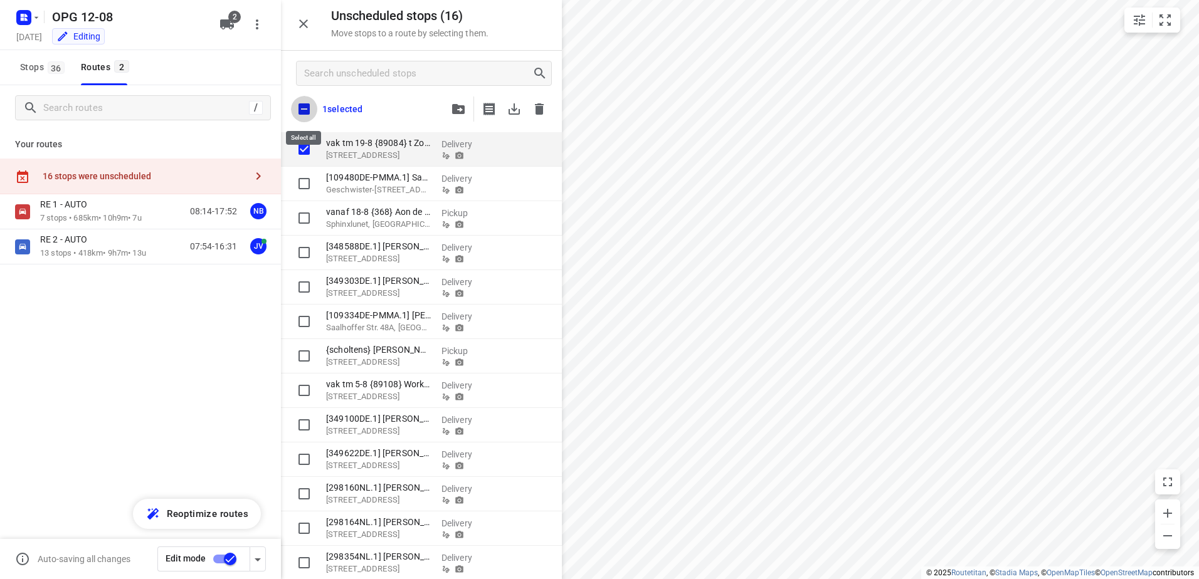
checkbox input "true"
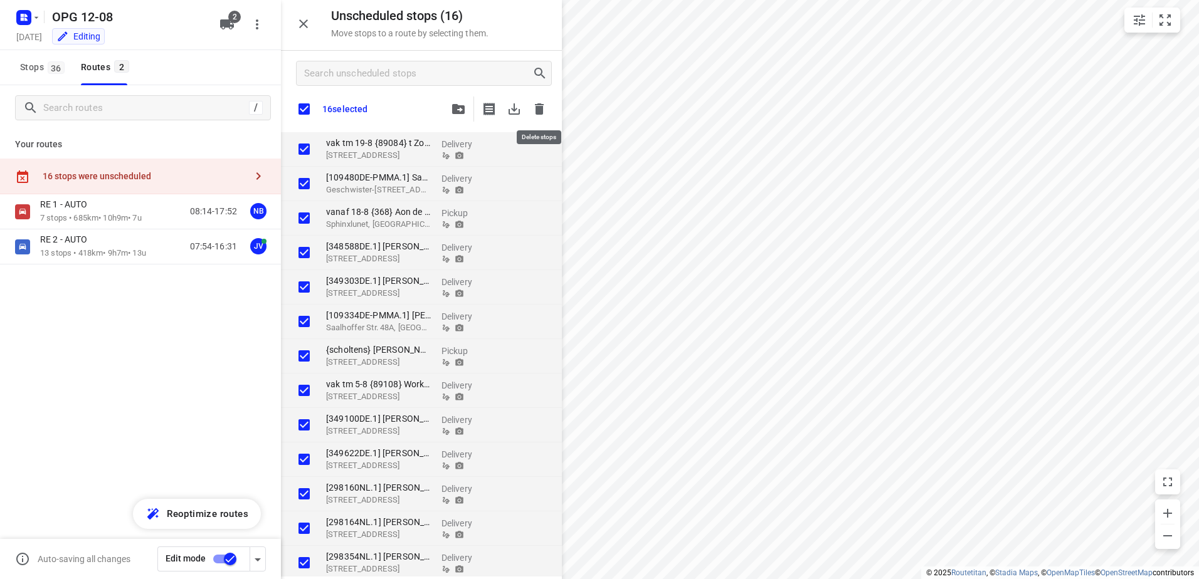
click at [537, 112] on icon "button" at bounding box center [539, 108] width 9 height 11
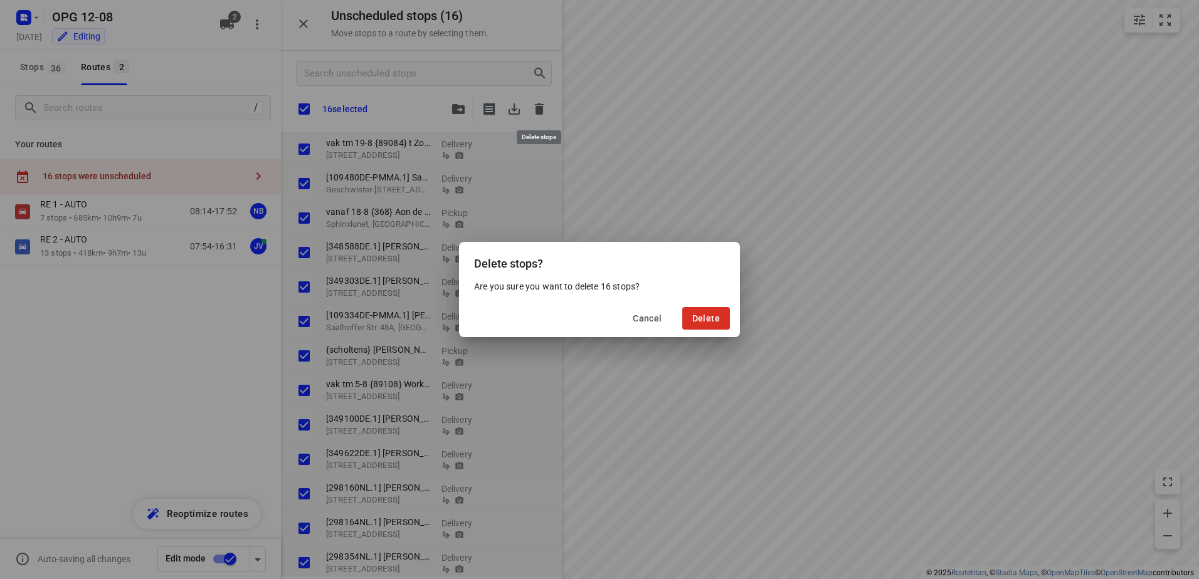
checkbox input "true"
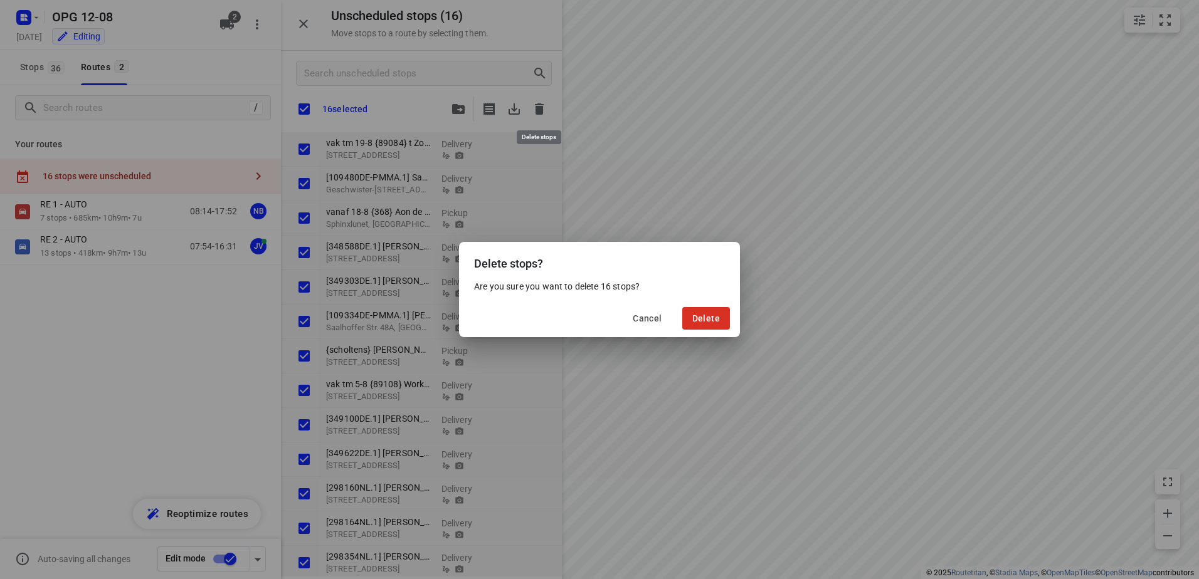
checkbox input "true"
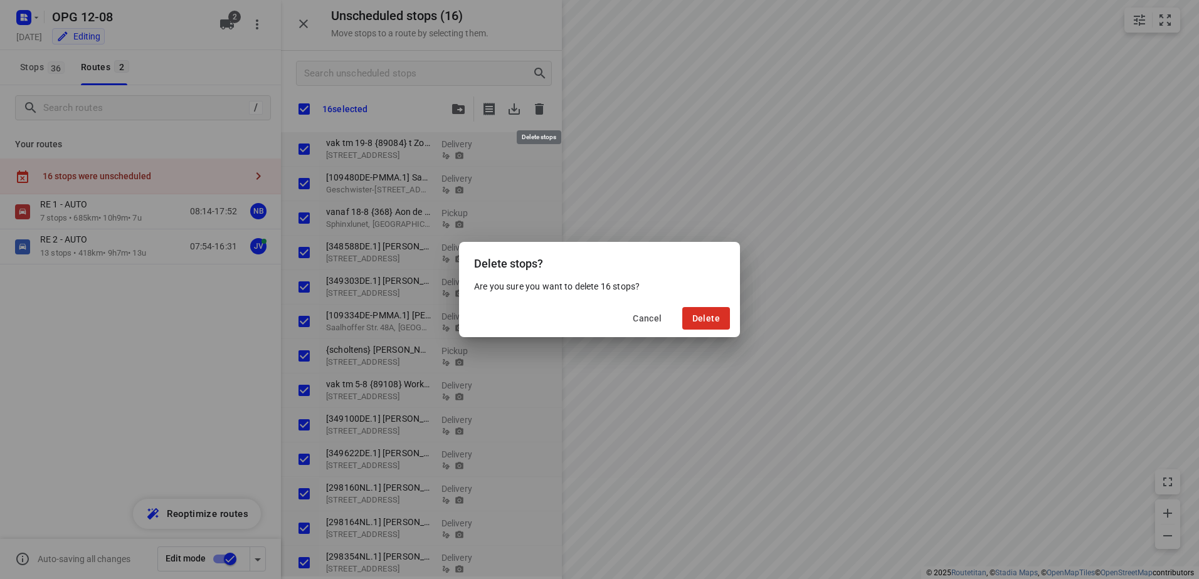
checkbox input "true"
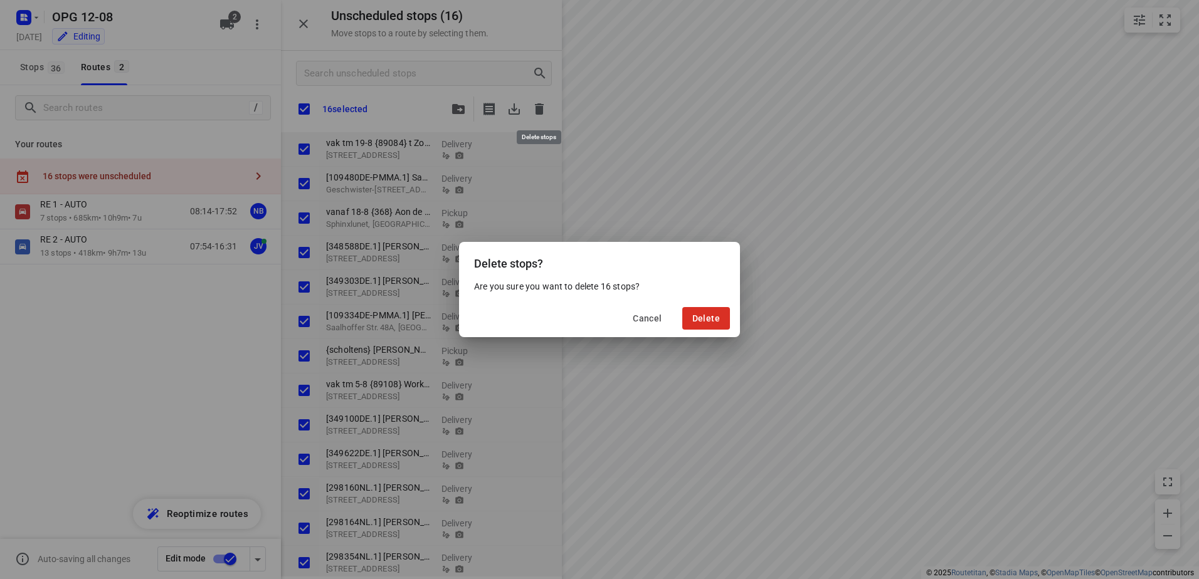
checkbox input "true"
click at [708, 324] on button "Delete" at bounding box center [706, 318] width 48 height 23
checkbox input "true"
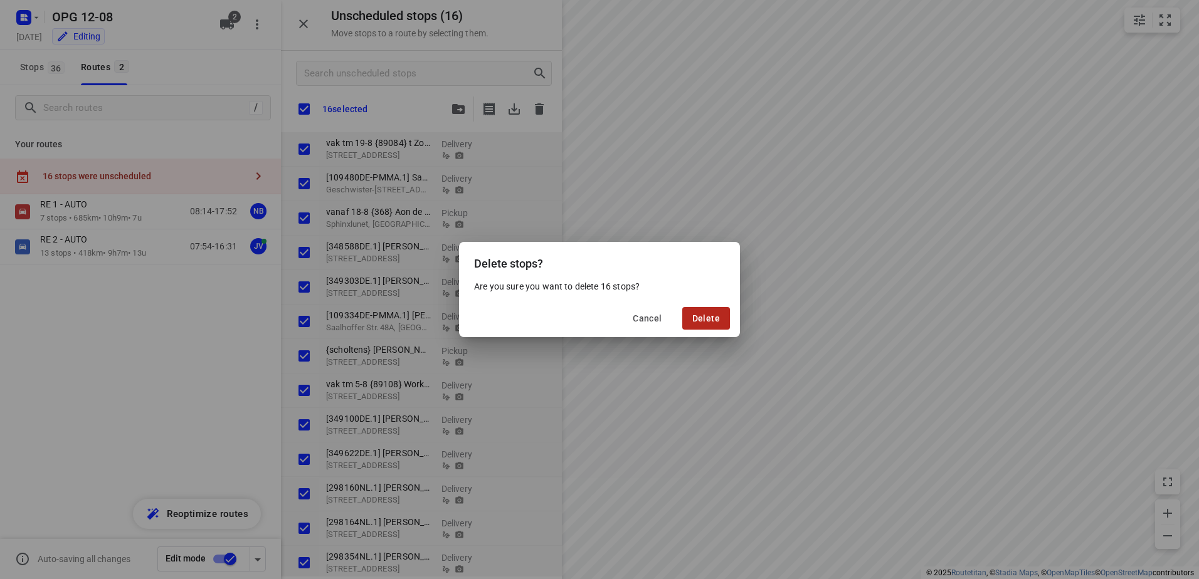
checkbox input "true"
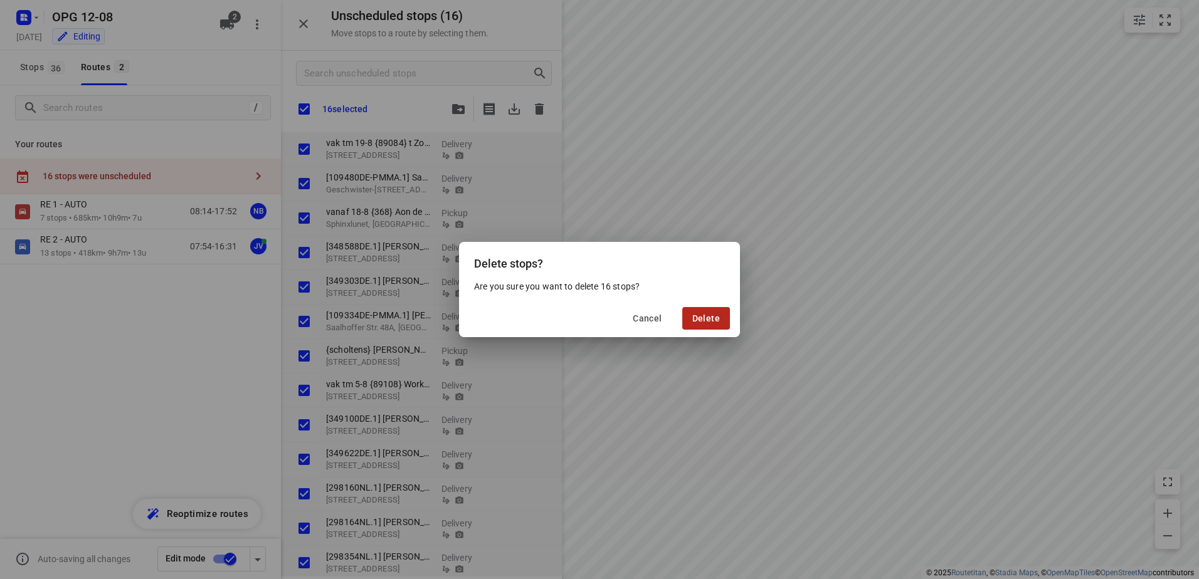
checkbox input "true"
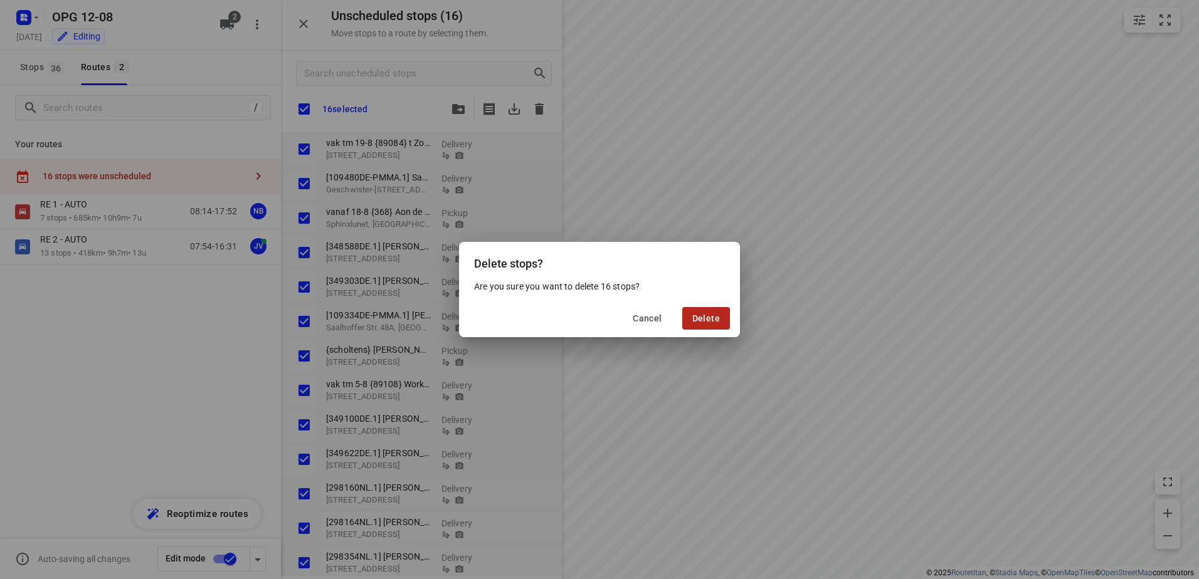
checkbox input "true"
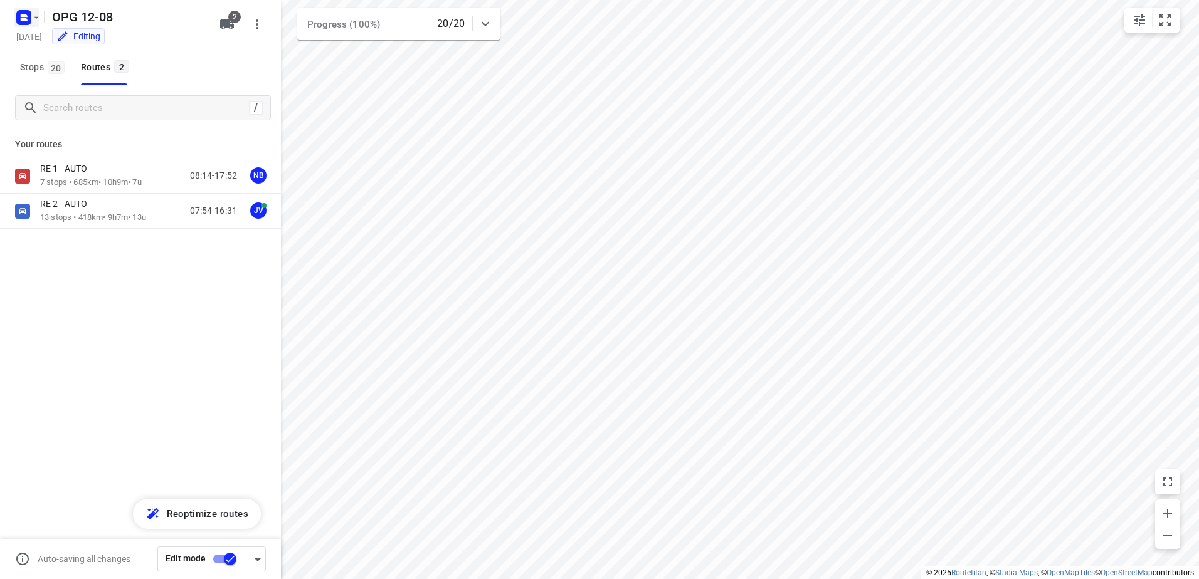
click at [37, 18] on icon "button" at bounding box center [36, 17] width 4 height 2
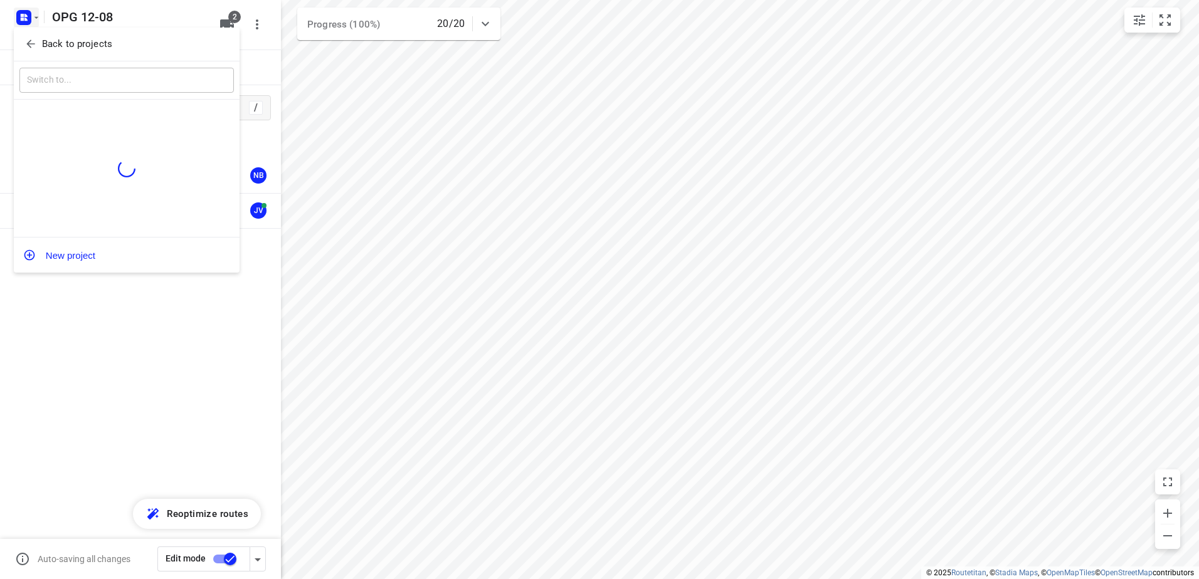
click at [46, 41] on p "Back to projects" at bounding box center [77, 44] width 70 height 14
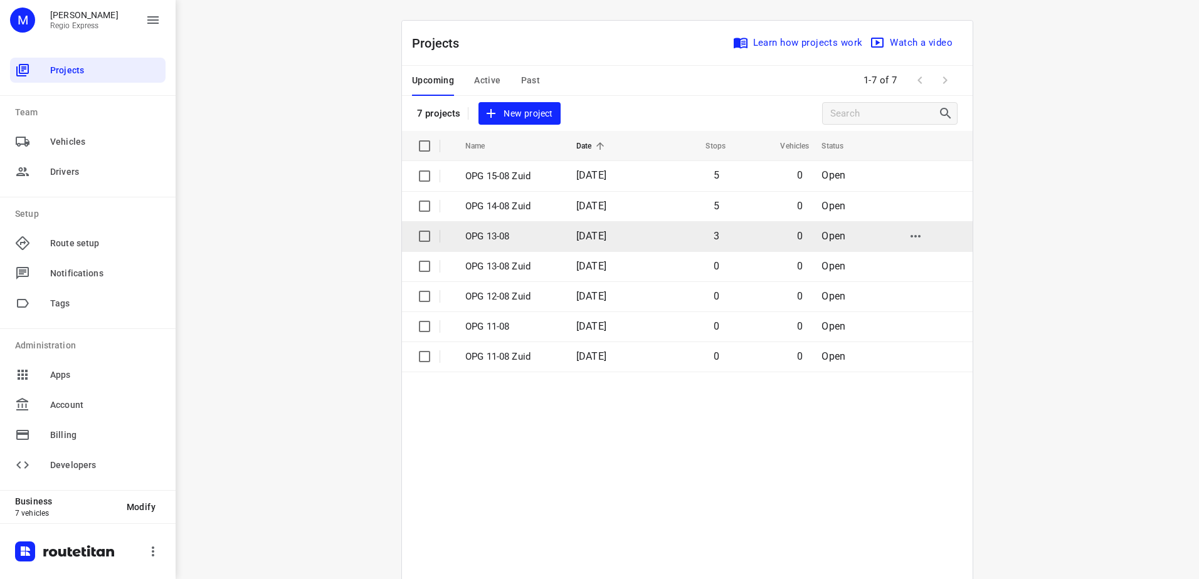
click at [482, 233] on p "OPG 13-08" at bounding box center [511, 236] width 92 height 14
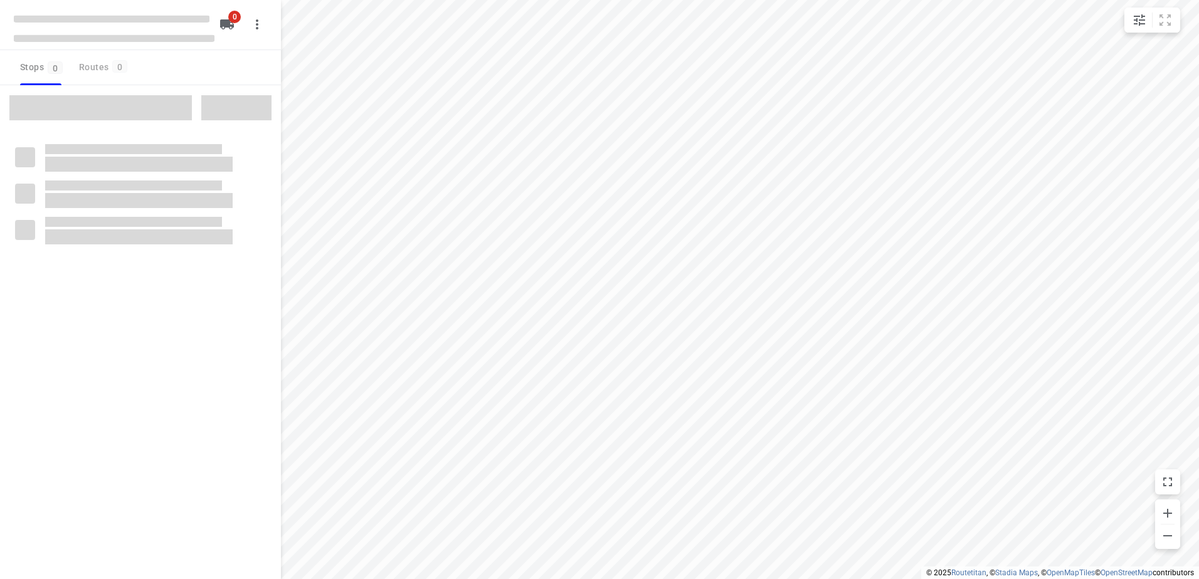
type input "distance"
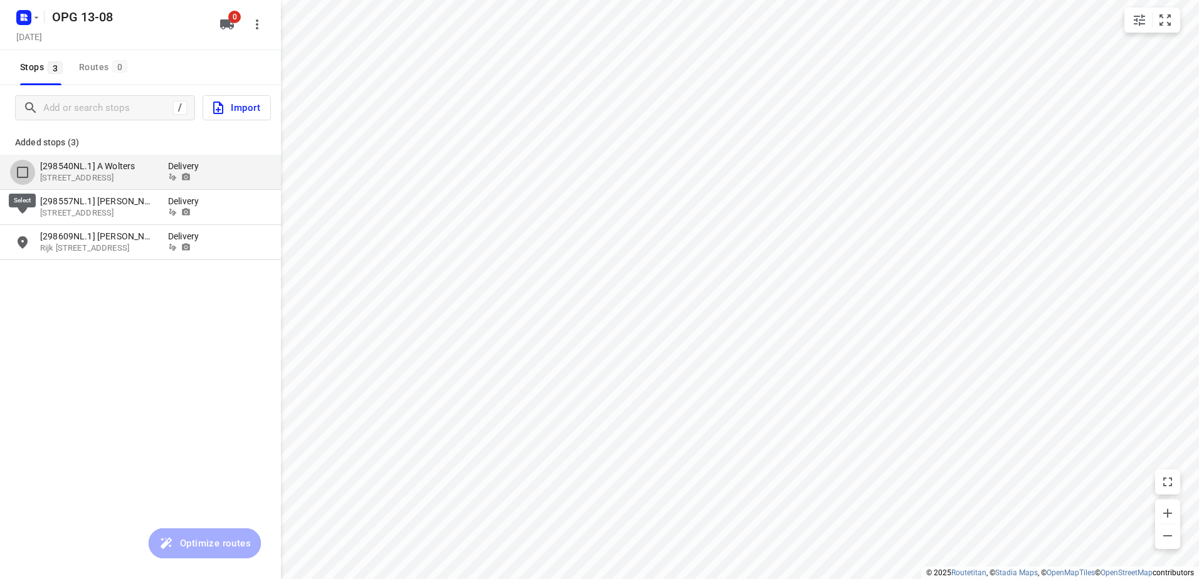
click at [22, 168] on input "grid" at bounding box center [22, 172] width 25 height 25
checkbox input "true"
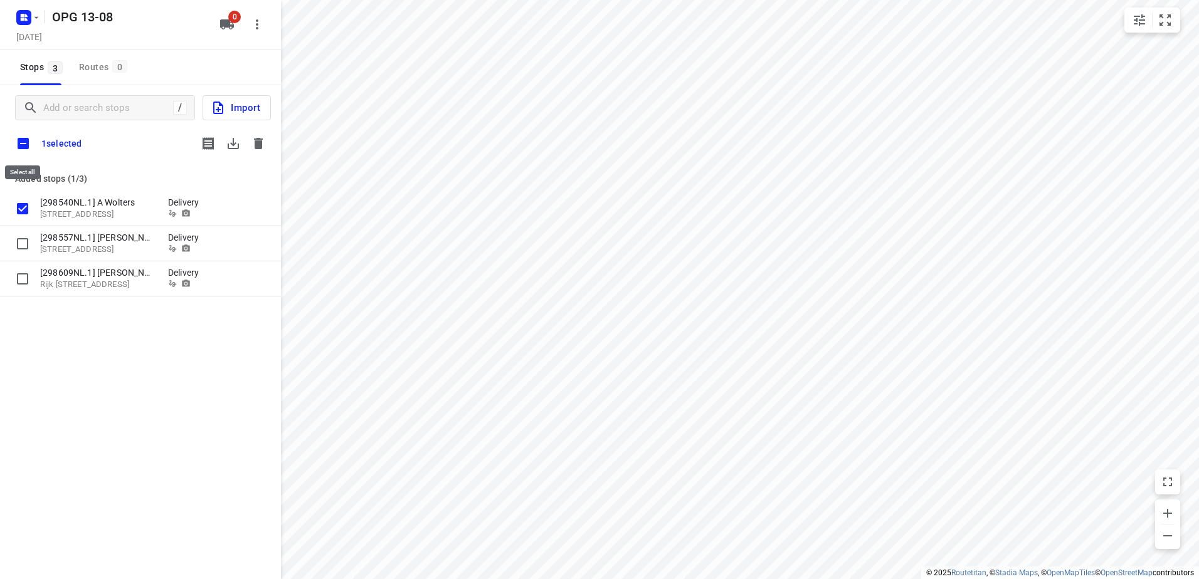
click at [22, 148] on input "checkbox" at bounding box center [23, 143] width 26 height 26
checkbox input "true"
click at [230, 145] on icon "button" at bounding box center [233, 143] width 15 height 15
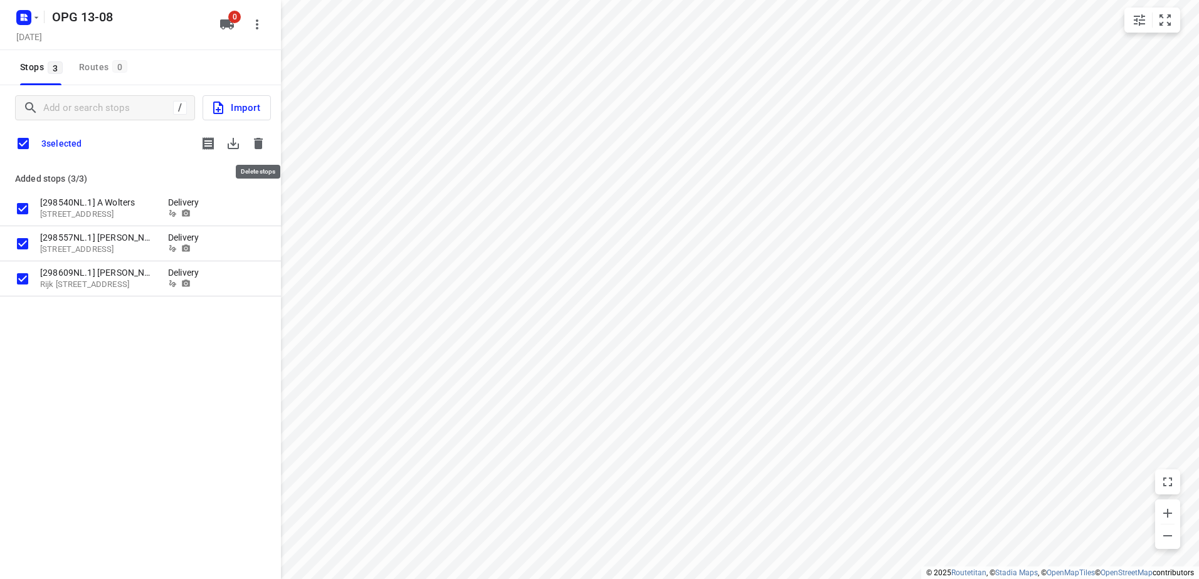
click at [258, 139] on icon "button" at bounding box center [258, 143] width 9 height 11
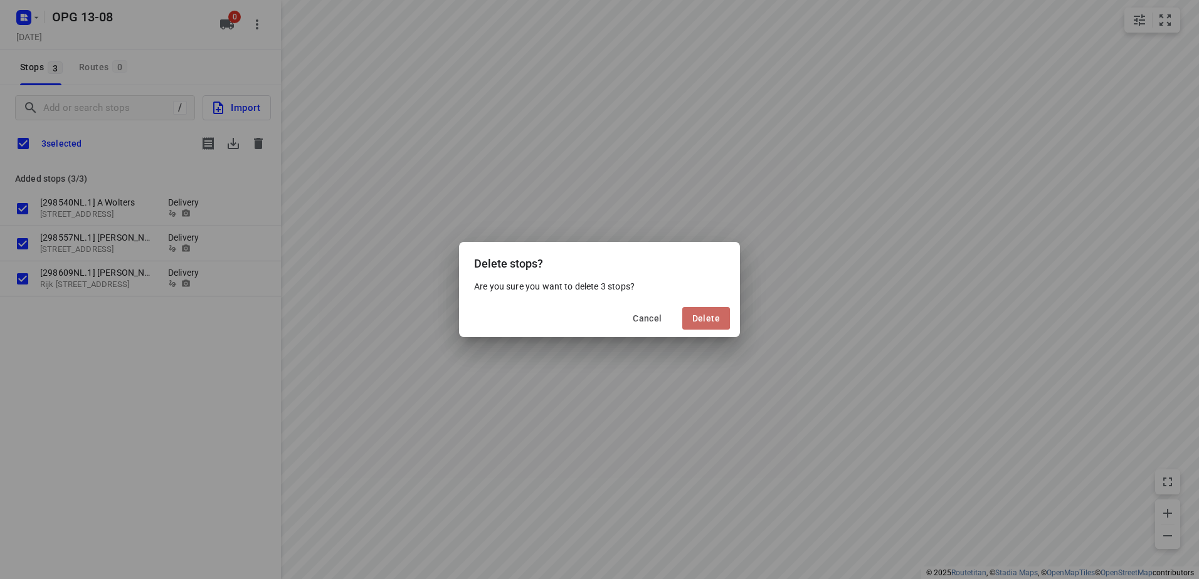
click at [695, 314] on span "Delete" at bounding box center [706, 318] width 28 height 10
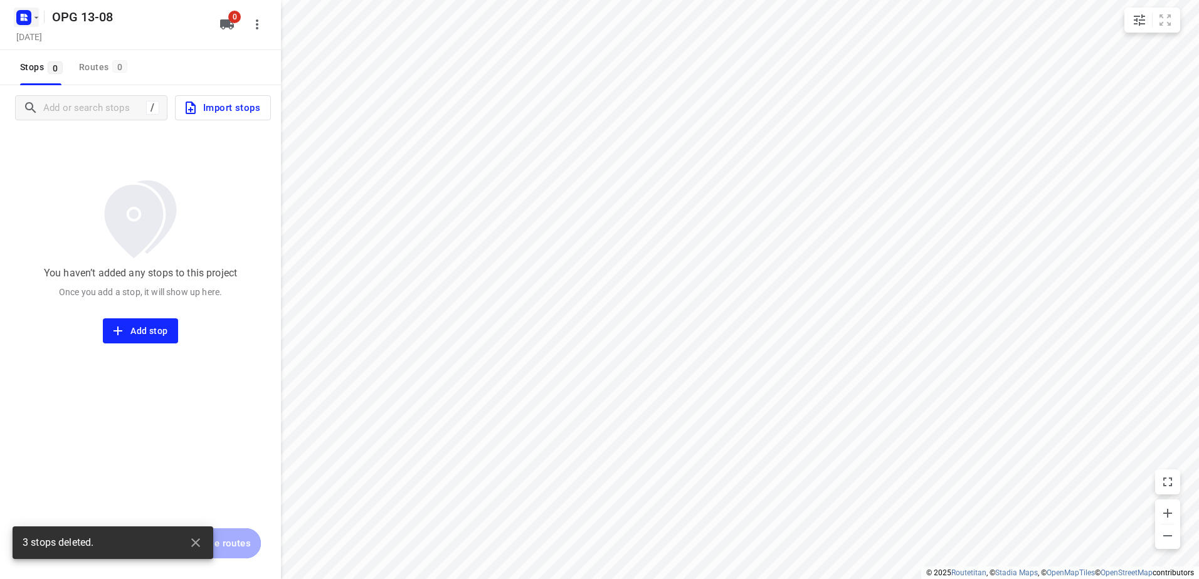
click at [36, 20] on icon "button" at bounding box center [36, 18] width 10 height 10
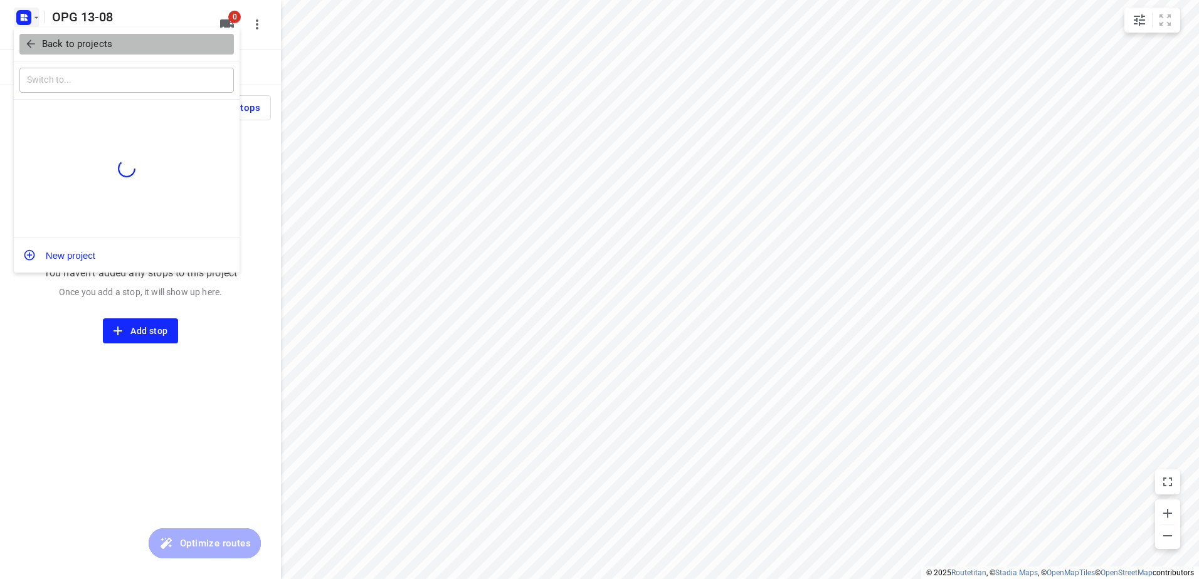
click at [42, 41] on p "Back to projects" at bounding box center [77, 44] width 70 height 14
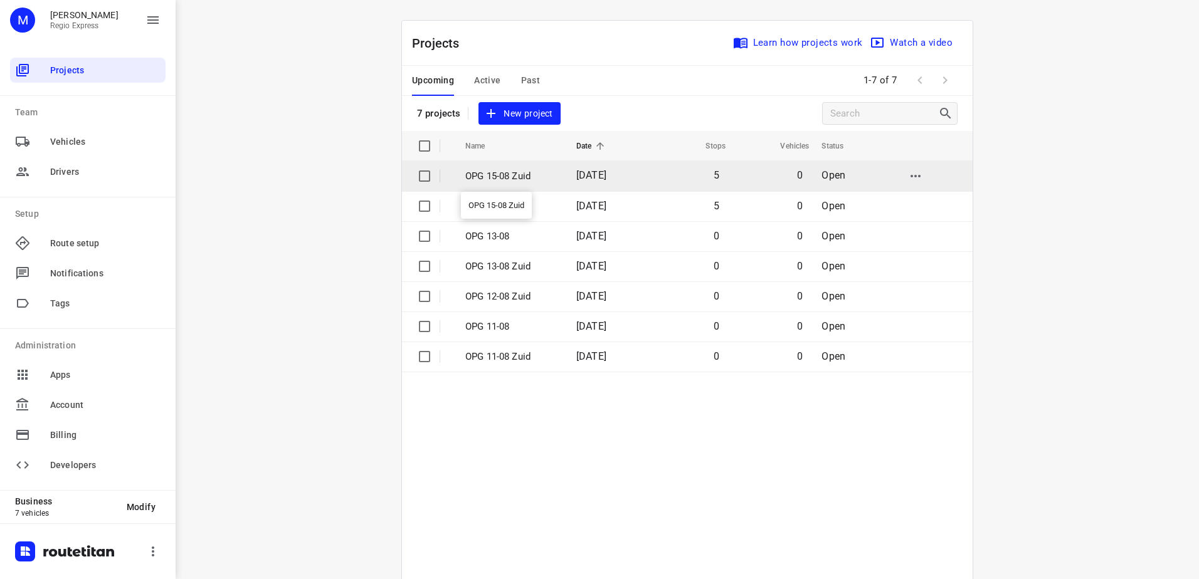
click at [522, 177] on p "OPG 15-08 Zuid" at bounding box center [511, 176] width 92 height 14
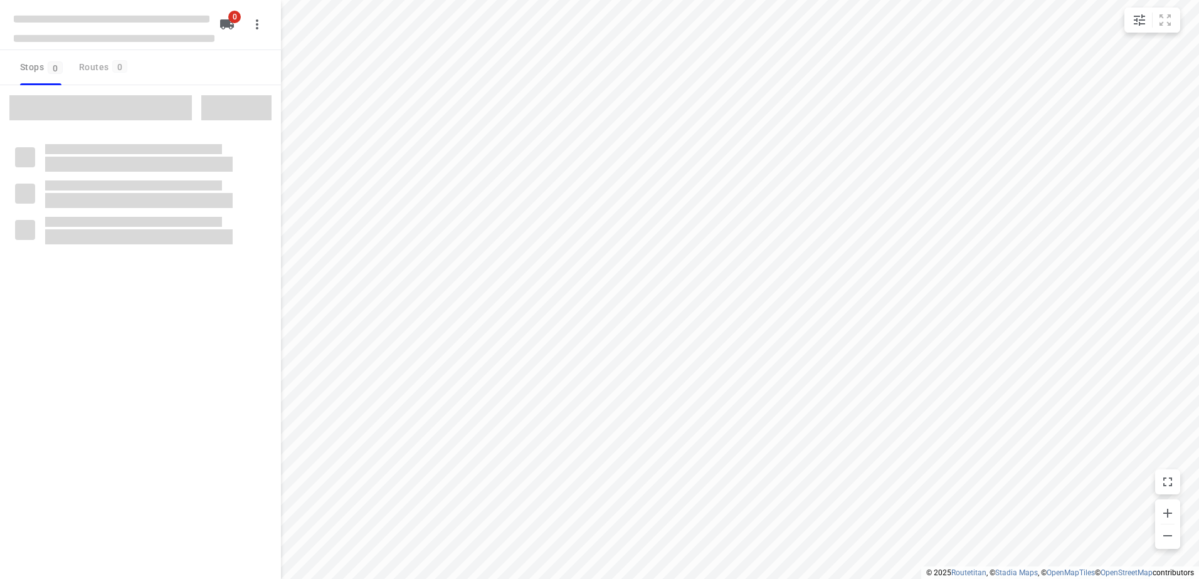
type input "distance"
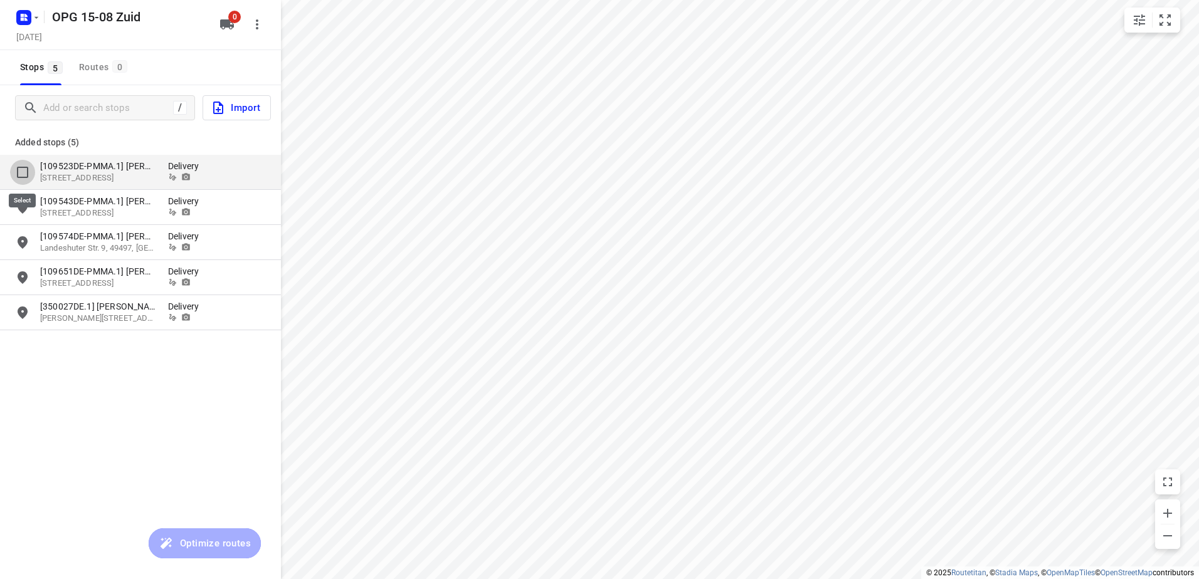
click at [24, 173] on input "grid" at bounding box center [22, 172] width 25 height 25
checkbox input "true"
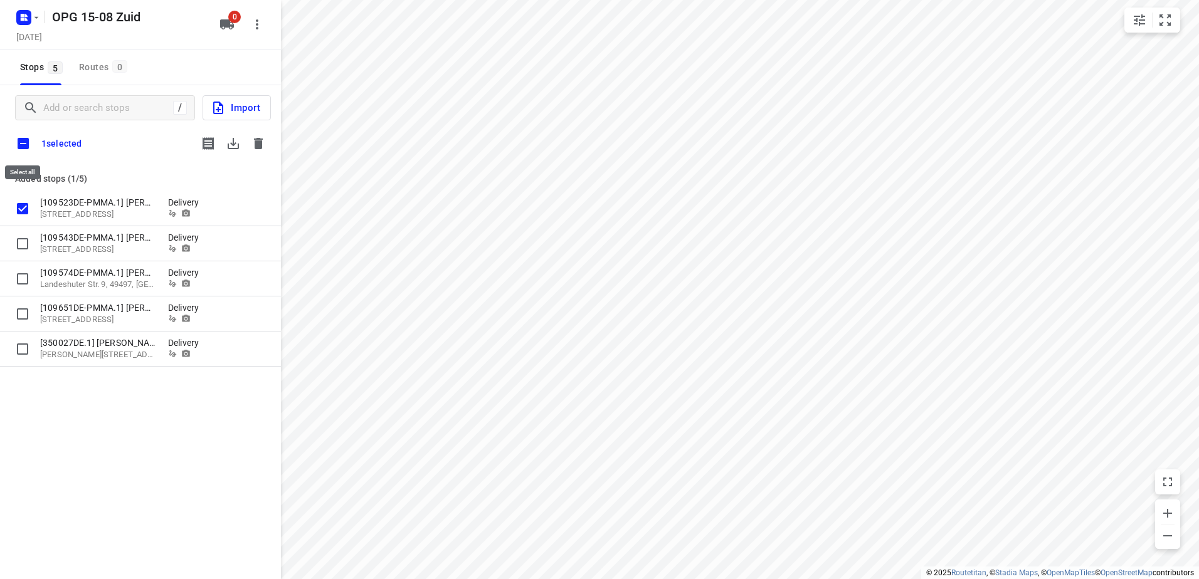
click at [25, 143] on input "checkbox" at bounding box center [23, 143] width 26 height 26
checkbox input "true"
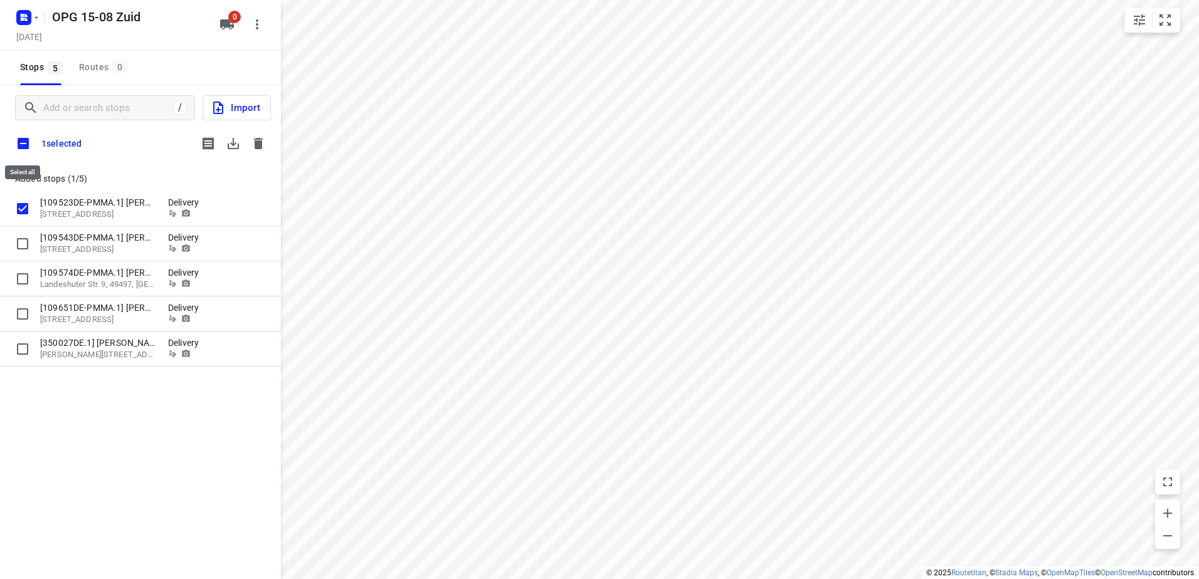
checkbox input "true"
click at [228, 140] on icon "button" at bounding box center [233, 143] width 15 height 15
click at [263, 144] on icon "button" at bounding box center [258, 143] width 15 height 15
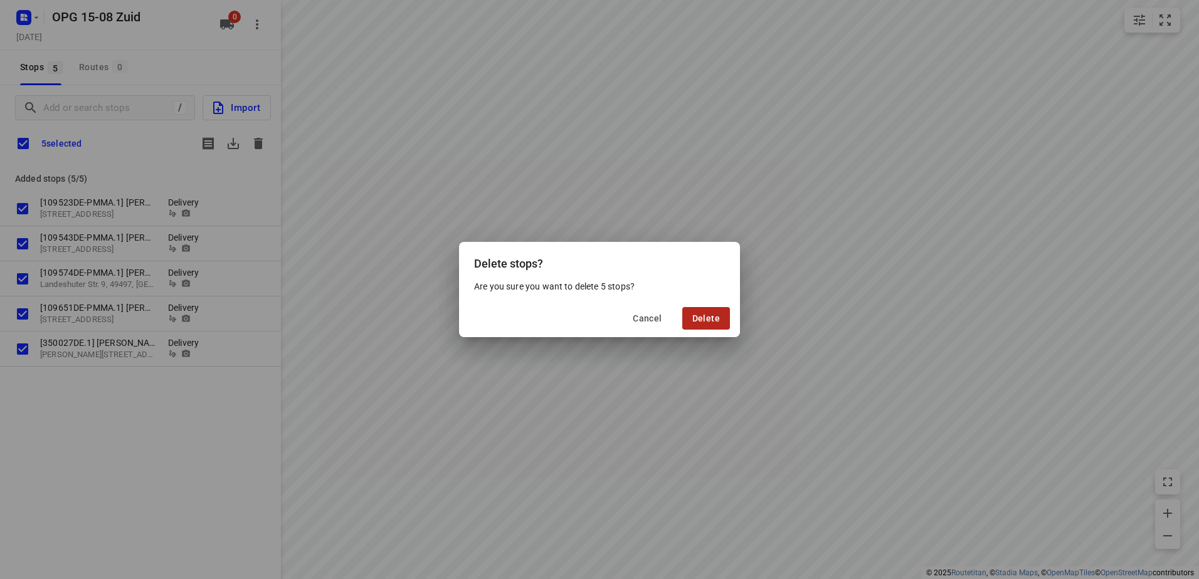
click at [704, 310] on button "Delete" at bounding box center [706, 318] width 48 height 23
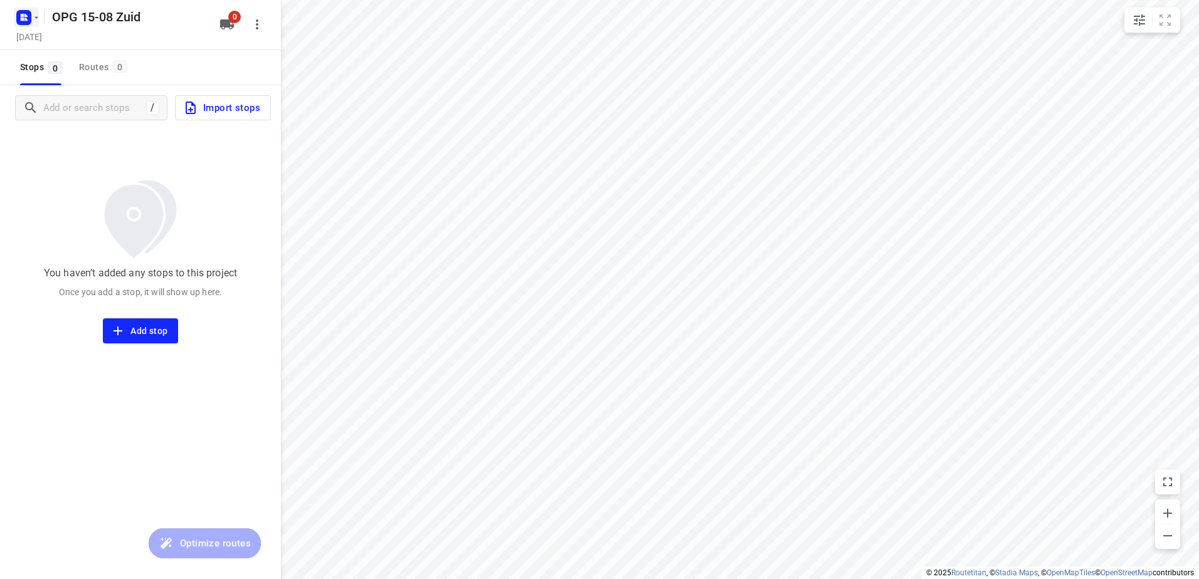
click at [37, 17] on icon "button" at bounding box center [36, 17] width 4 height 2
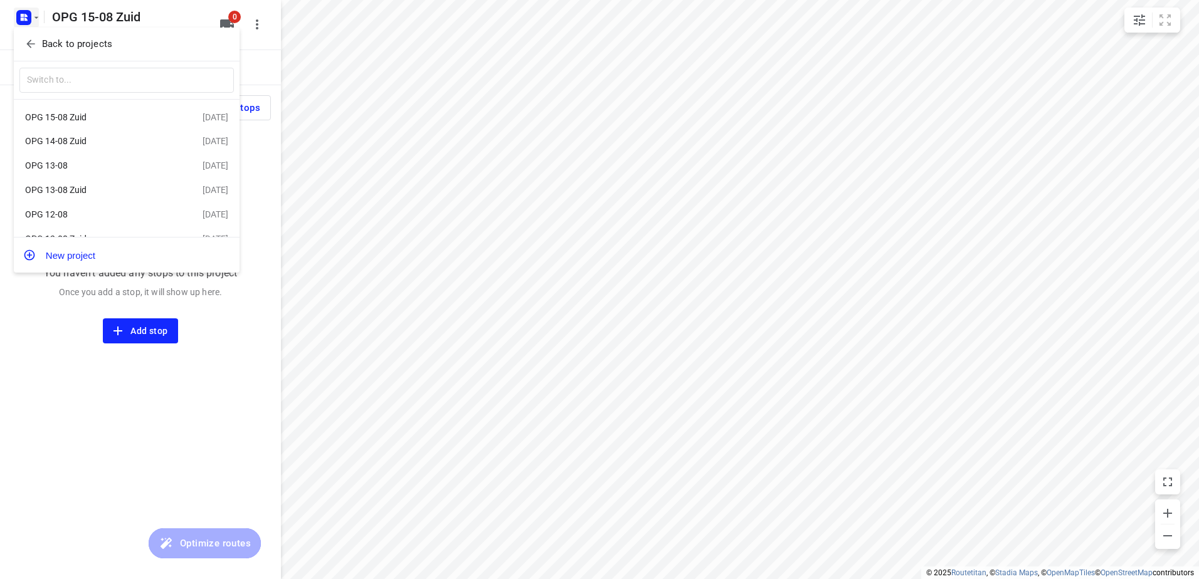
click at [71, 45] on p "Back to projects" at bounding box center [77, 44] width 70 height 14
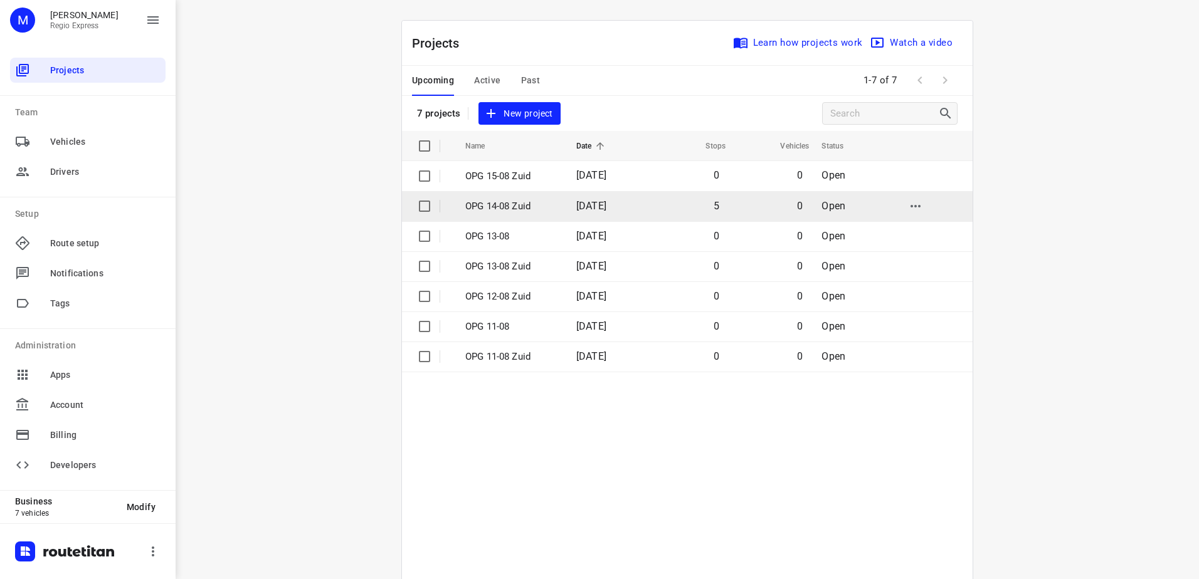
click at [500, 207] on p "OPG 14-08 Zuid" at bounding box center [511, 206] width 92 height 14
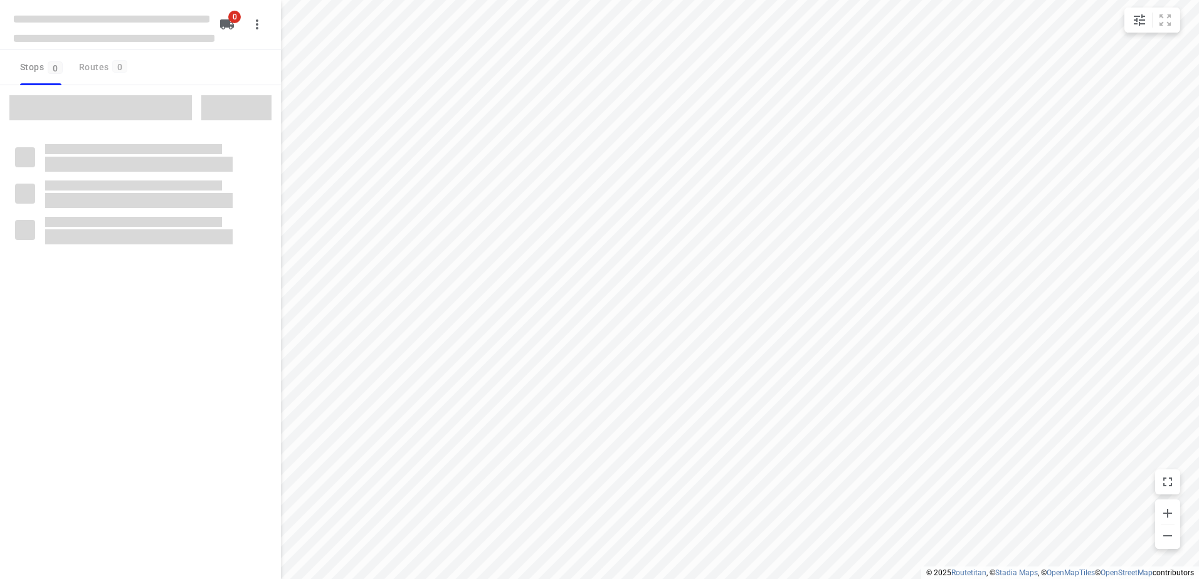
type input "distance"
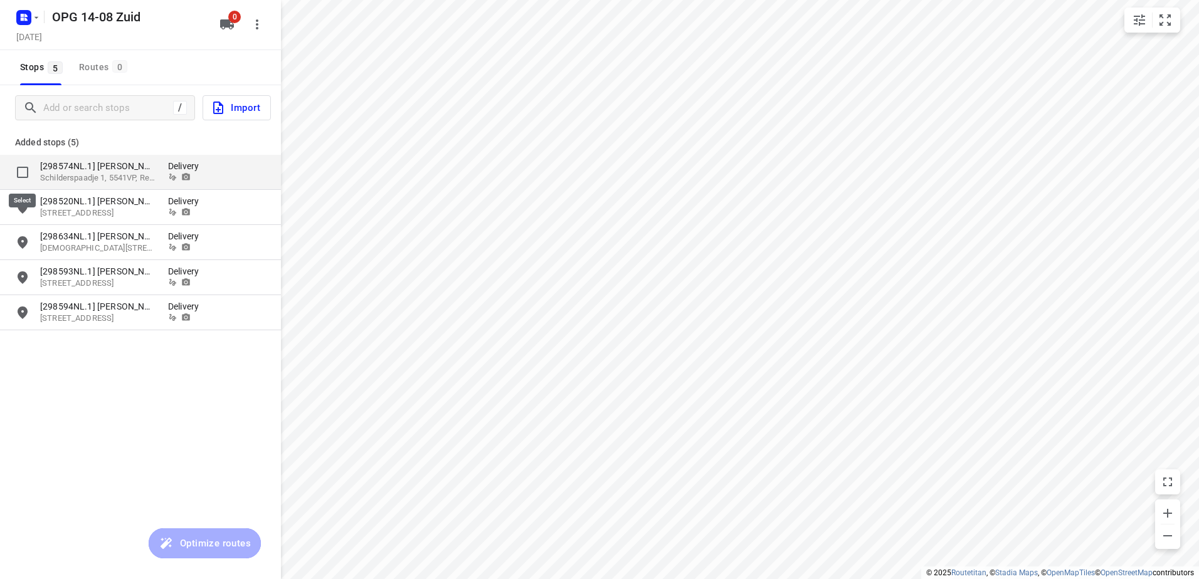
click at [26, 173] on input "grid" at bounding box center [22, 172] width 25 height 25
checkbox input "true"
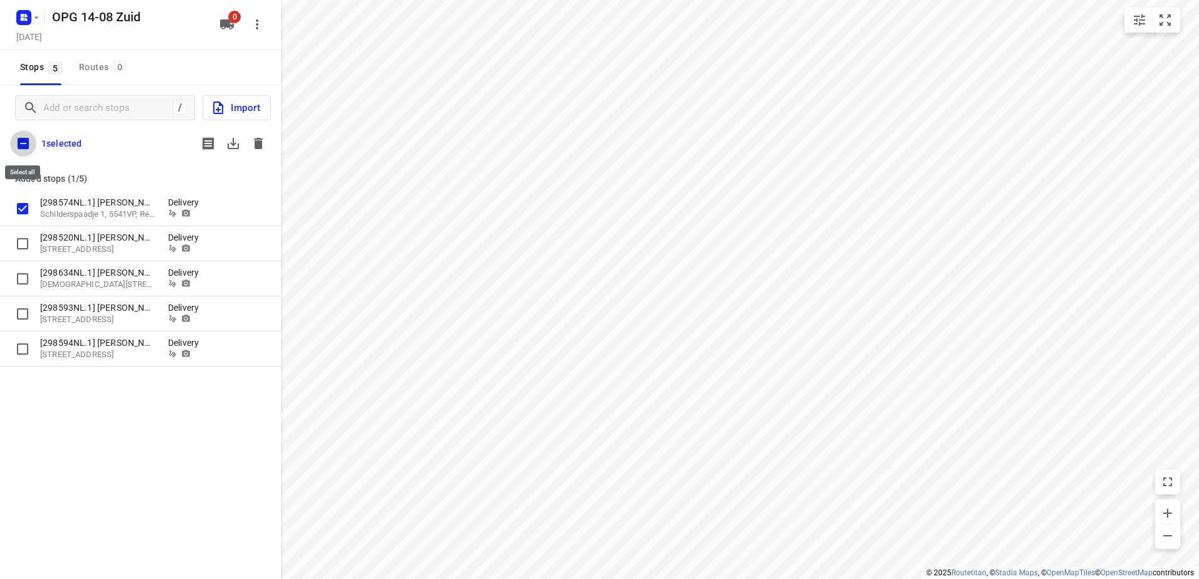
click at [22, 147] on input "checkbox" at bounding box center [23, 143] width 26 height 26
checkbox input "true"
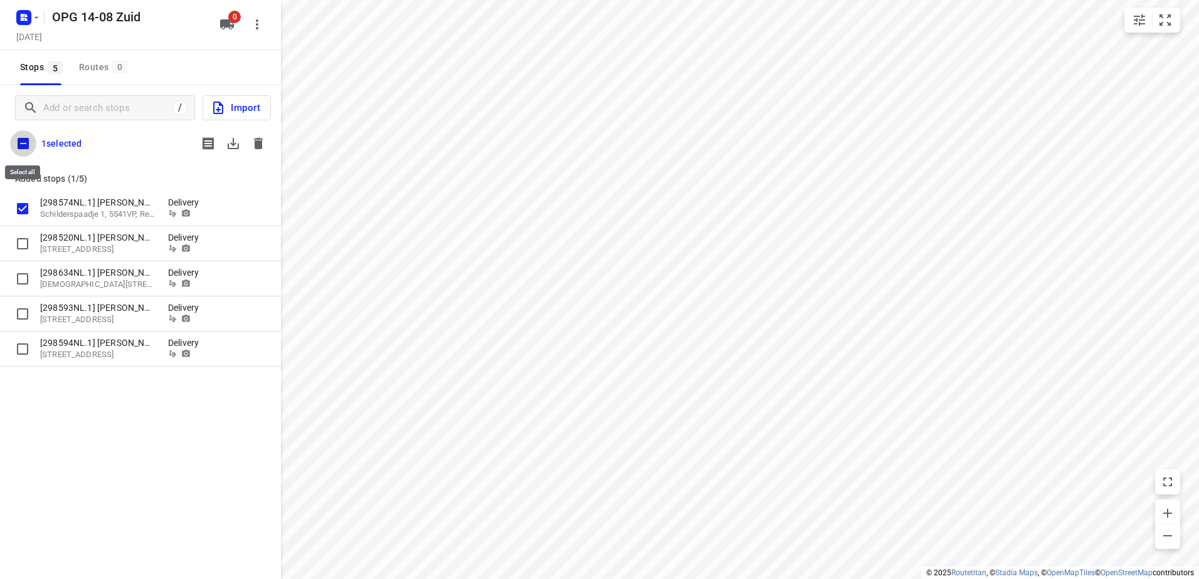
checkbox input "true"
click at [230, 142] on icon "button" at bounding box center [233, 143] width 15 height 15
click at [256, 147] on icon "button" at bounding box center [258, 143] width 9 height 11
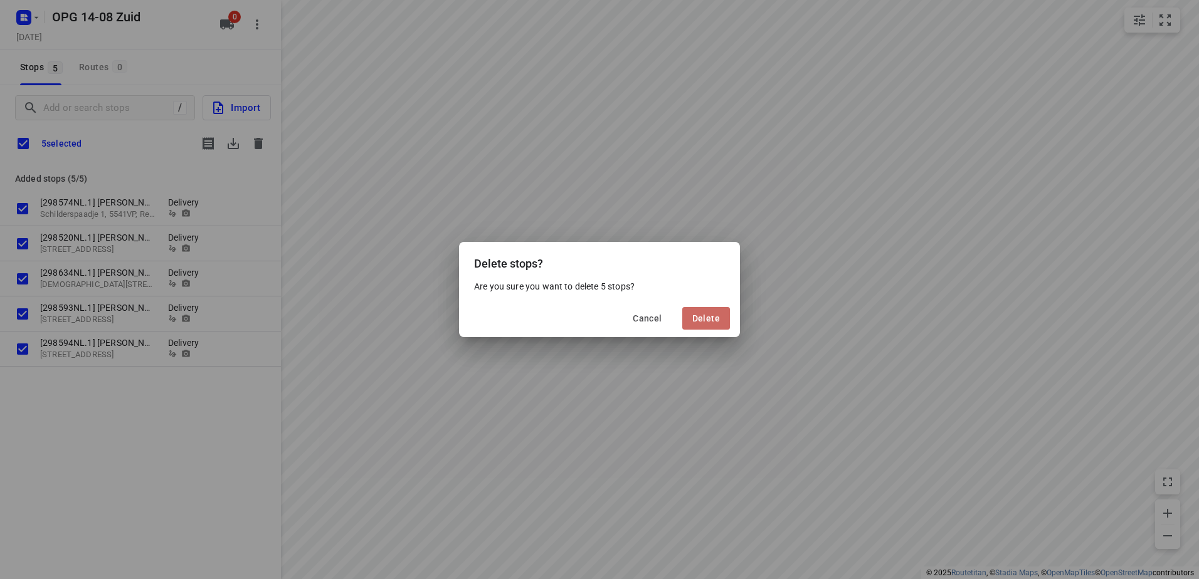
click at [711, 313] on span "Delete" at bounding box center [706, 318] width 28 height 10
